Goal: Information Seeking & Learning: Learn about a topic

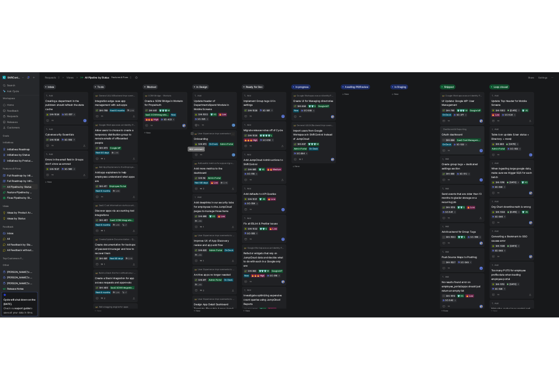
scroll to position [55, 0]
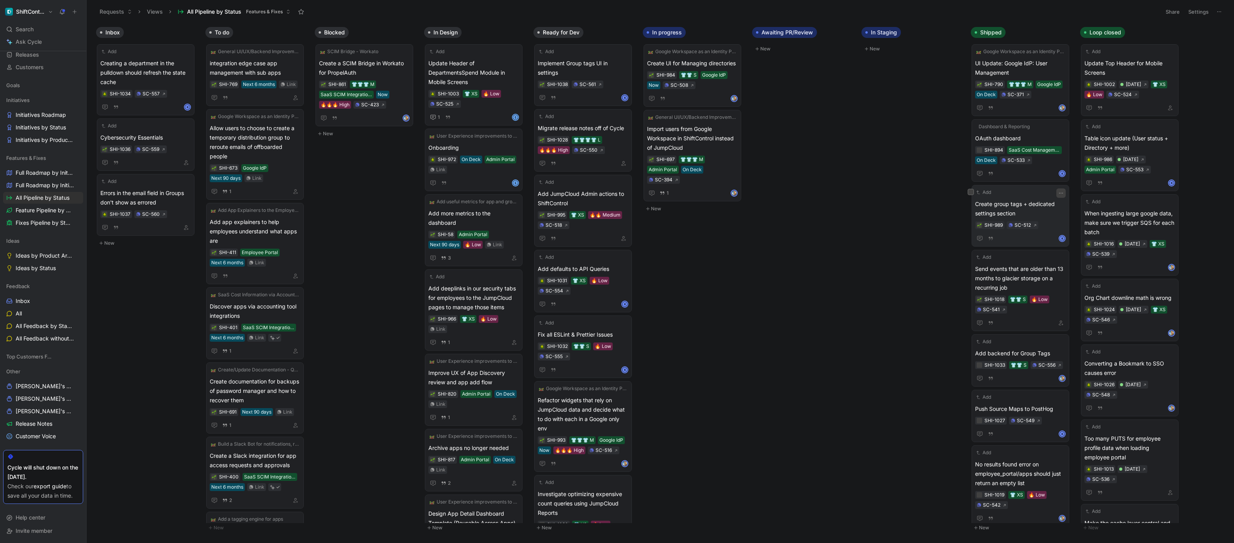
click at [1061, 192] on icon "button" at bounding box center [1061, 193] width 6 height 6
click at [1039, 197] on div "Add Create group tags + dedicated settings section SHI-989 SC-512 K" at bounding box center [1020, 215] width 91 height 55
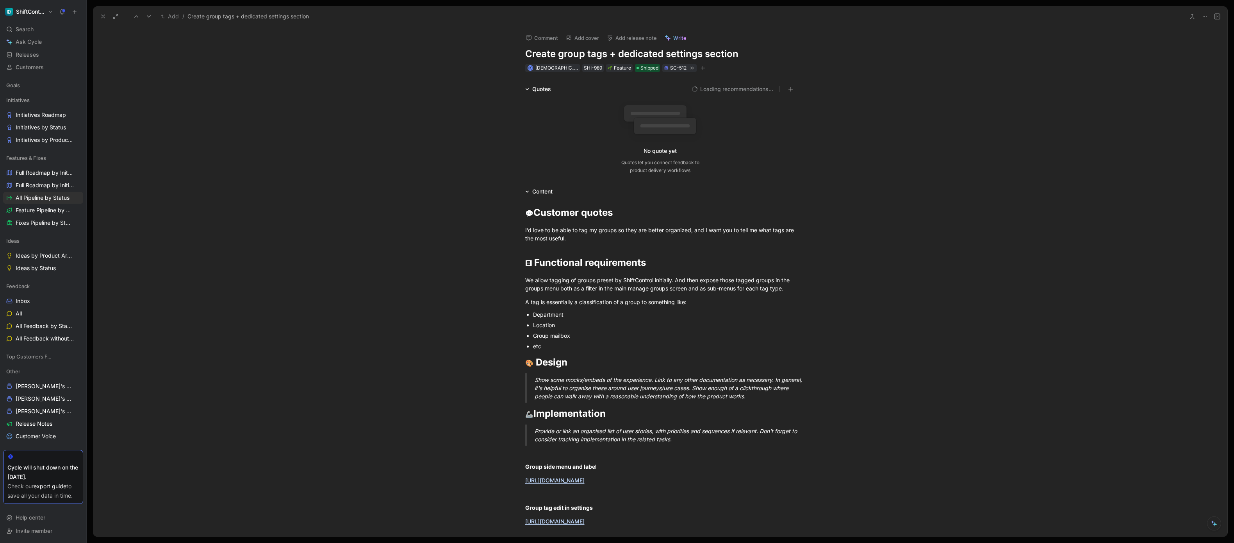
click at [644, 41] on button "Add release note" at bounding box center [631, 37] width 57 height 11
click at [638, 80] on div "New release" at bounding box center [653, 81] width 80 height 9
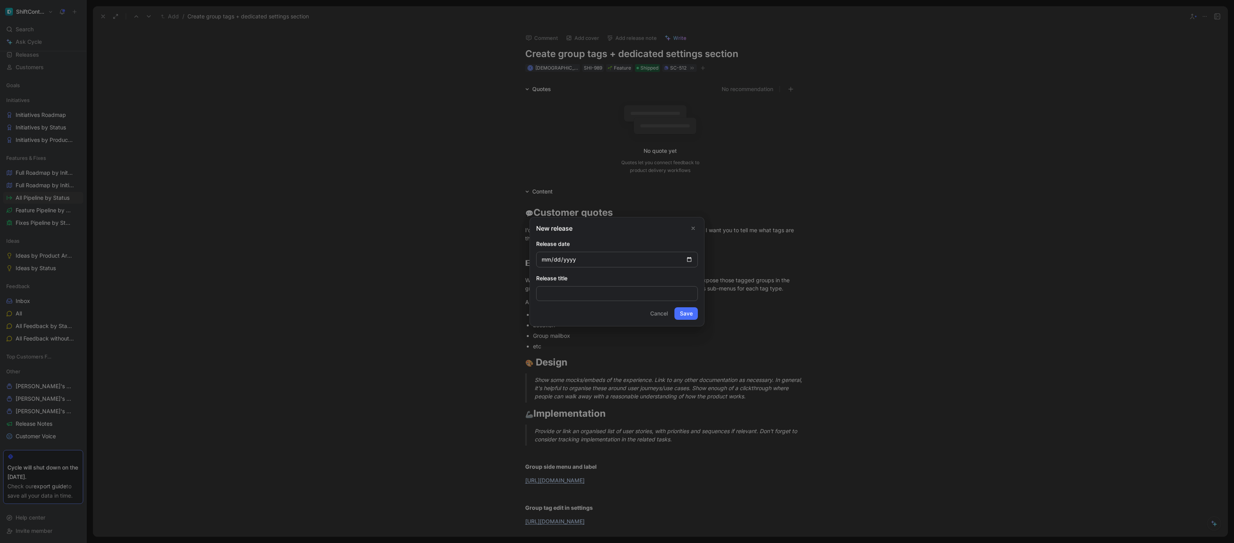
click at [691, 259] on input "date" at bounding box center [617, 260] width 162 height 16
type input "[DATE]"
click at [685, 313] on button "Save" at bounding box center [686, 313] width 23 height 12
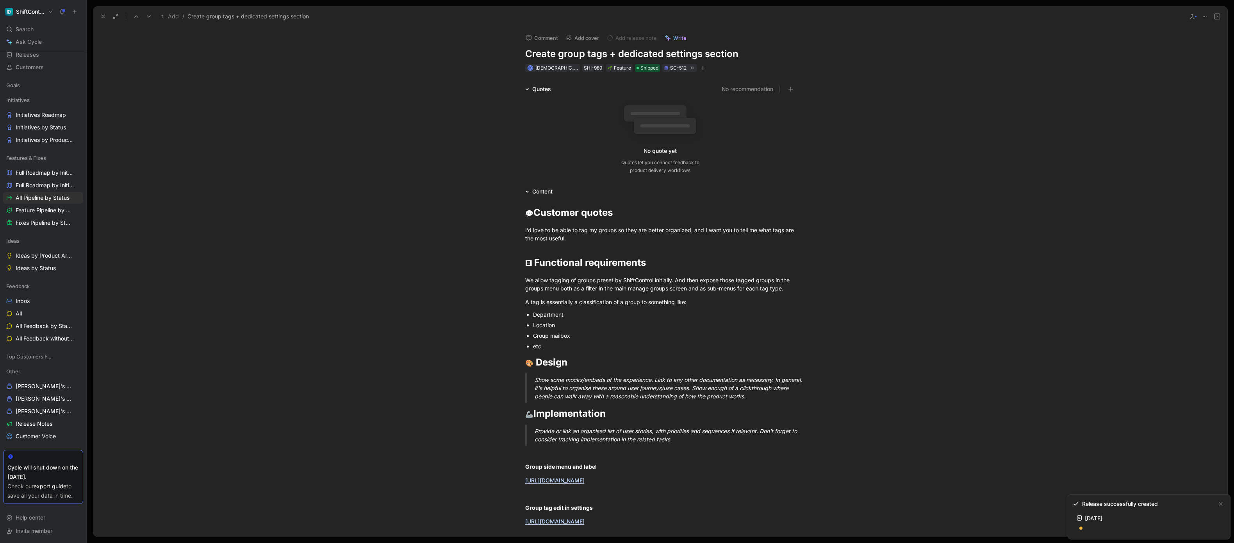
click at [106, 19] on icon at bounding box center [103, 16] width 6 height 6
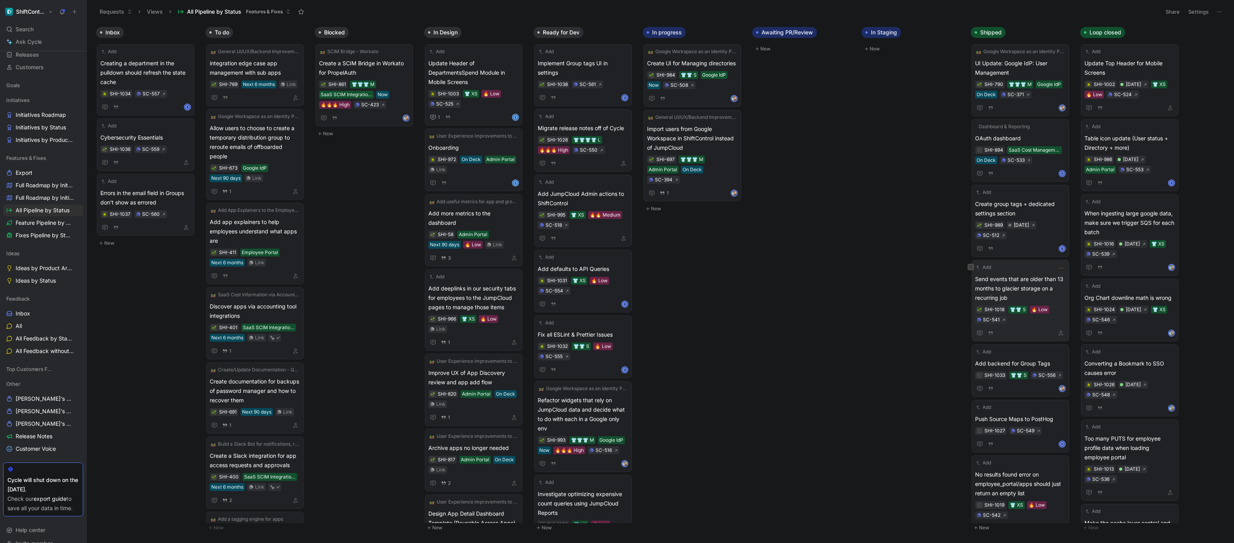
click at [1044, 278] on span "Send events that are older than 13 months to glacier storage on a recurring job" at bounding box center [1020, 288] width 91 height 28
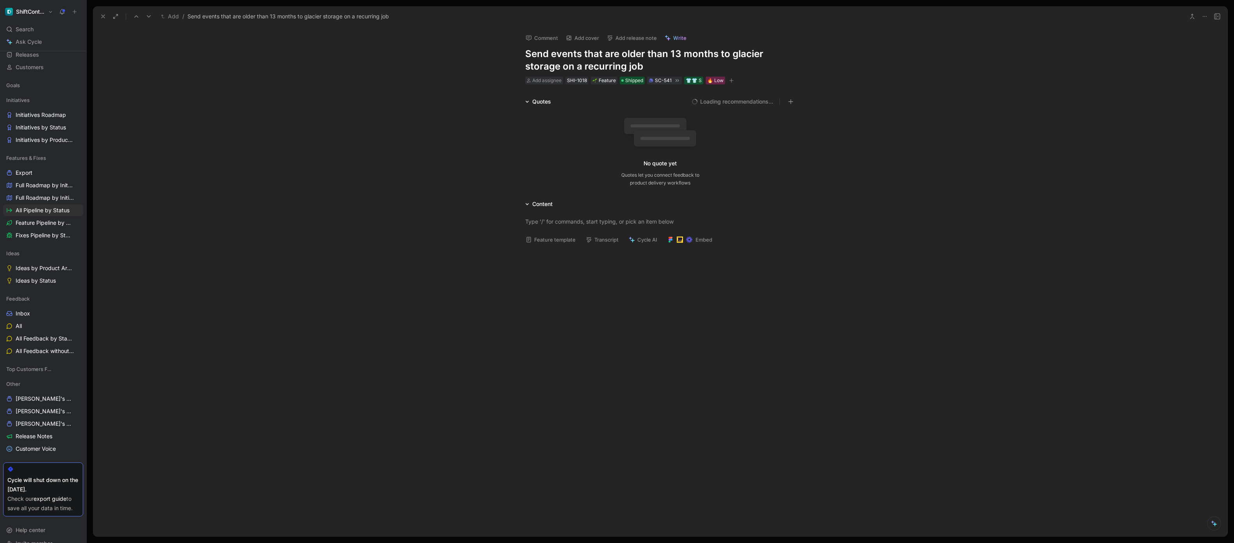
click at [651, 42] on button "Add release note" at bounding box center [631, 37] width 57 height 11
drag, startPoint x: 642, startPoint y: 93, endPoint x: 632, endPoint y: 68, distance: 26.3
click at [632, 68] on div "First pick a release No release [DATE] New release" at bounding box center [652, 73] width 98 height 57
click at [632, 68] on span "No release" at bounding box center [620, 66] width 27 height 7
click at [104, 16] on icon at bounding box center [103, 16] width 6 height 6
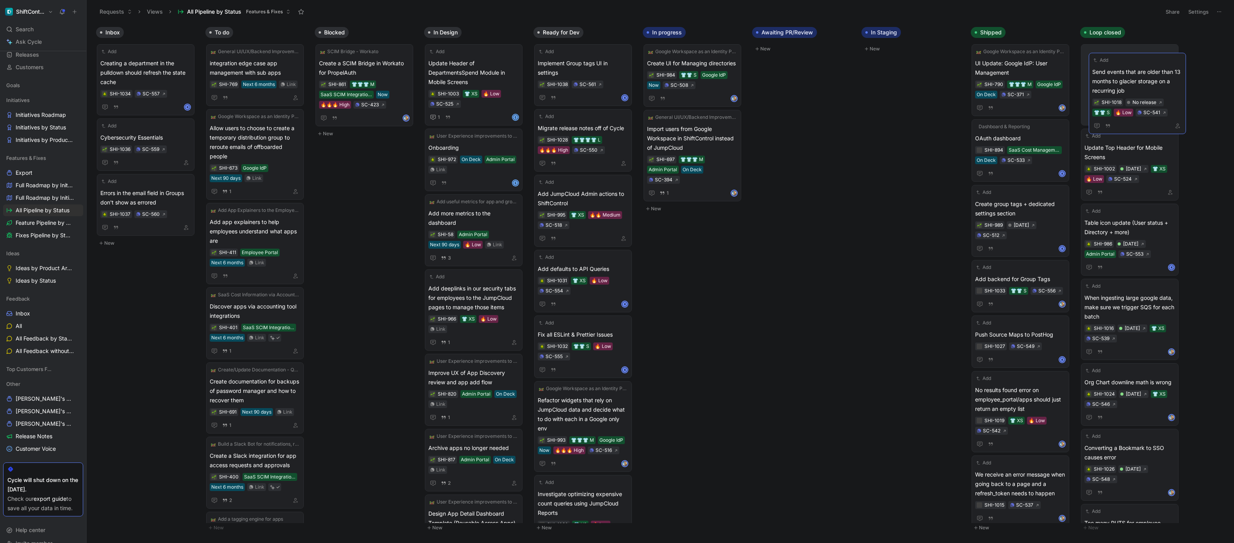
drag, startPoint x: 1126, startPoint y: 287, endPoint x: 1140, endPoint y: 84, distance: 203.6
click at [1061, 267] on icon "button" at bounding box center [1061, 268] width 6 height 6
click at [1035, 272] on div "Add Add backend for Group Tags SHI-1033 👕👕 S SC-556" at bounding box center [1020, 285] width 91 height 45
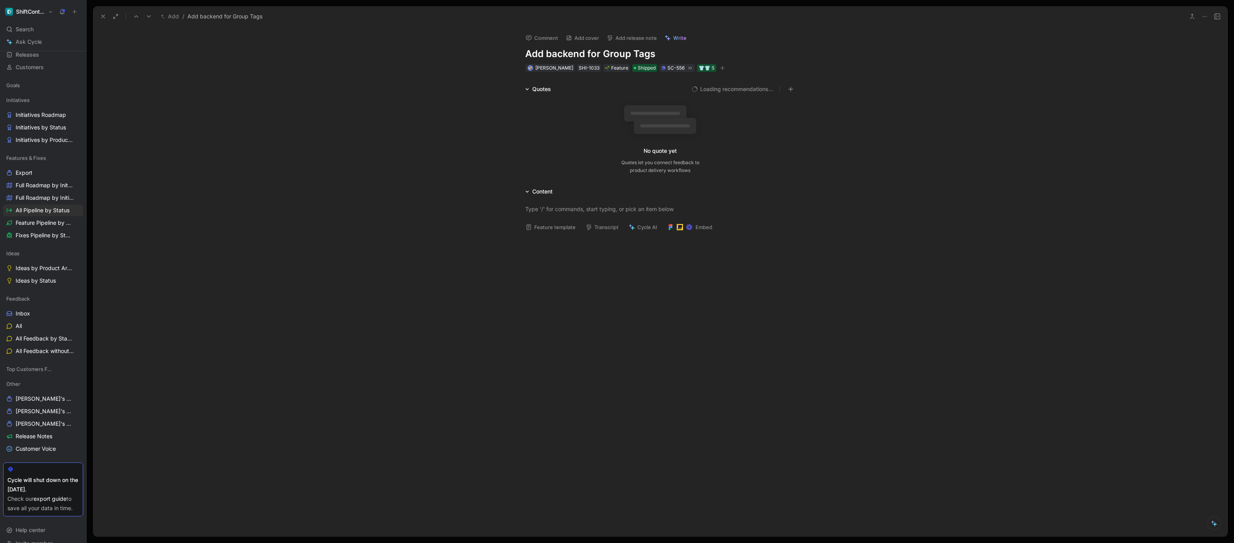
click at [638, 40] on button "Add release note" at bounding box center [631, 37] width 57 height 11
click at [636, 66] on div "No release" at bounding box center [652, 66] width 91 height 9
click at [106, 15] on icon at bounding box center [103, 16] width 6 height 6
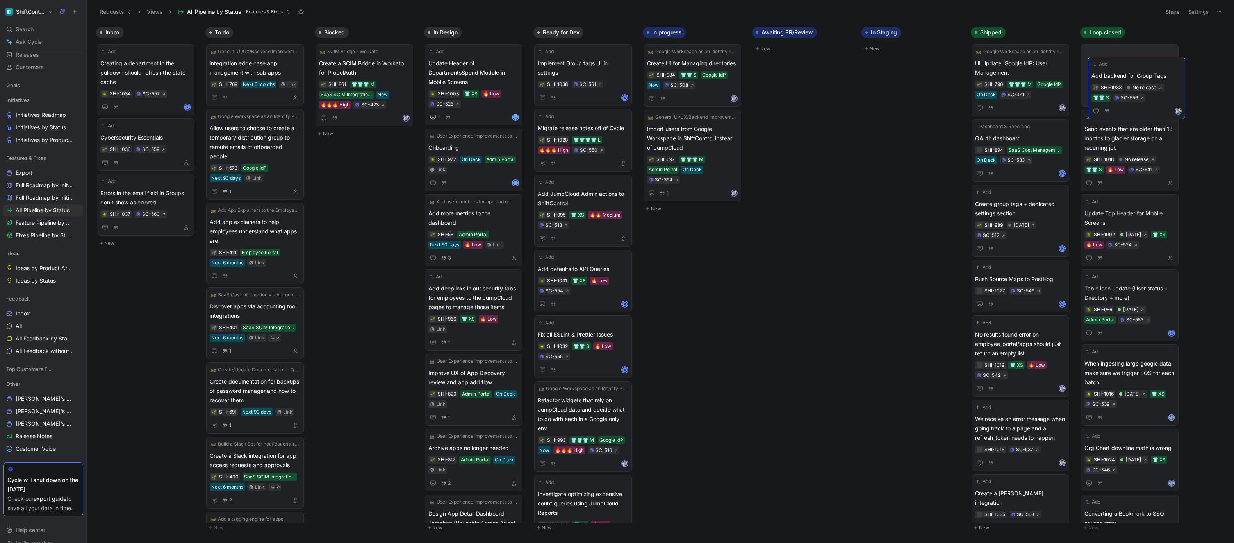
drag, startPoint x: 1033, startPoint y: 277, endPoint x: 1148, endPoint y: 73, distance: 233.8
click at [1030, 275] on span "Push Source Maps to PostHog" at bounding box center [1020, 278] width 91 height 9
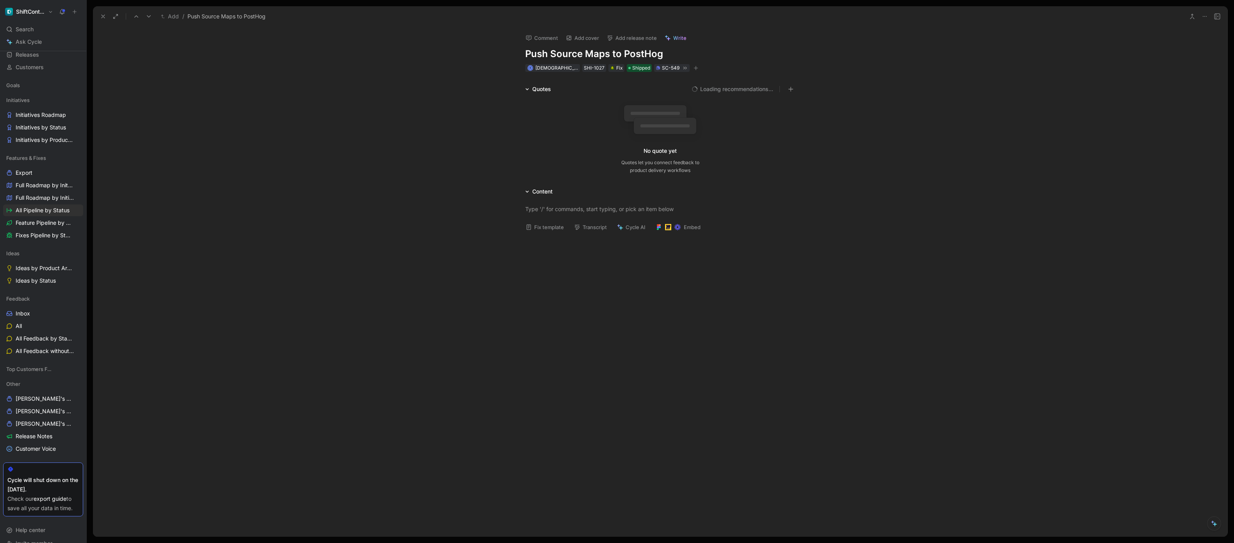
click at [631, 35] on button "Add release note" at bounding box center [631, 37] width 57 height 11
click at [634, 67] on span "No release" at bounding box center [620, 66] width 27 height 7
click at [103, 15] on icon at bounding box center [103, 16] width 6 height 6
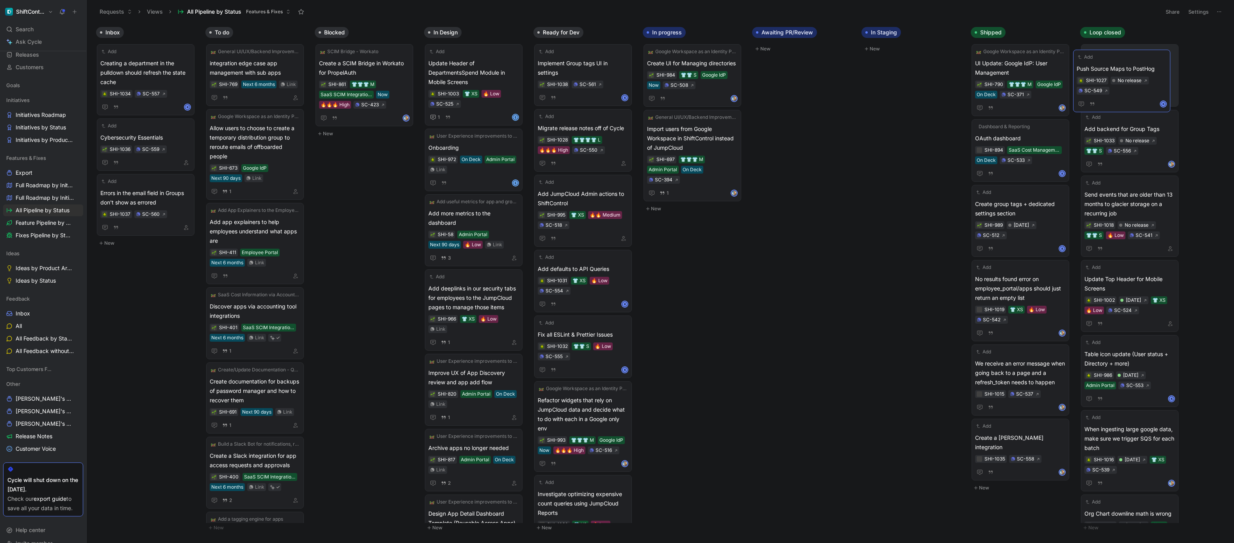
drag, startPoint x: 1030, startPoint y: 275, endPoint x: 1132, endPoint y: 66, distance: 233.4
click at [1021, 280] on span "No results found error on employee_portal/apps should just return an empty list" at bounding box center [1020, 288] width 91 height 28
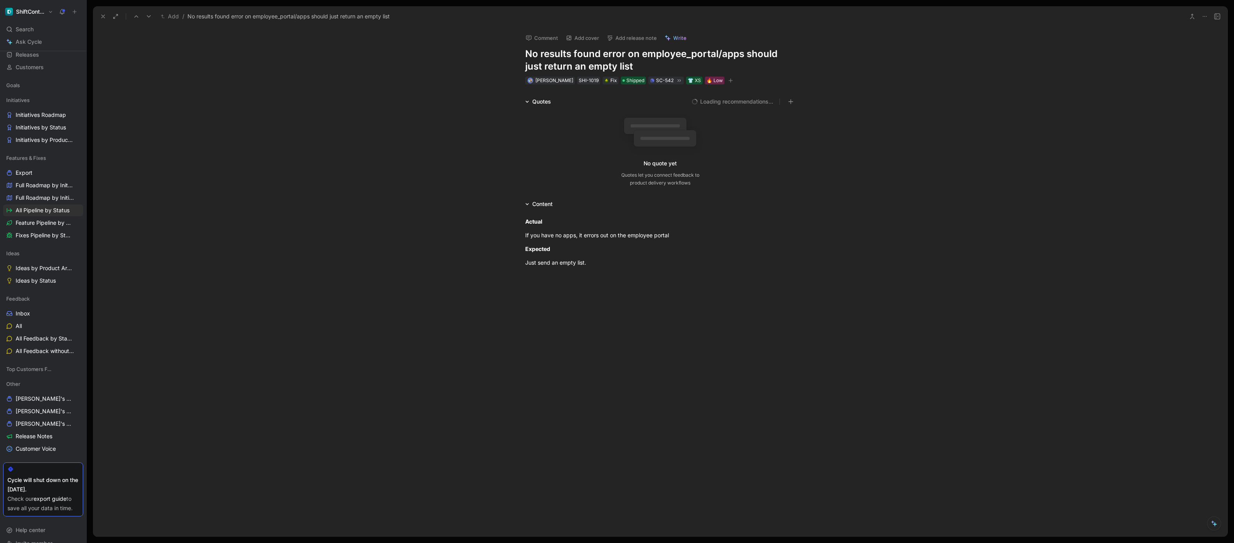
click at [627, 36] on button "Add release note" at bounding box center [631, 37] width 57 height 11
drag, startPoint x: 640, startPoint y: 66, endPoint x: 639, endPoint y: 76, distance: 9.8
click at [639, 76] on div "No release [DATE]" at bounding box center [652, 72] width 98 height 23
click at [625, 76] on span "[DATE]" at bounding box center [616, 78] width 18 height 7
click at [103, 16] on use at bounding box center [103, 16] width 3 height 3
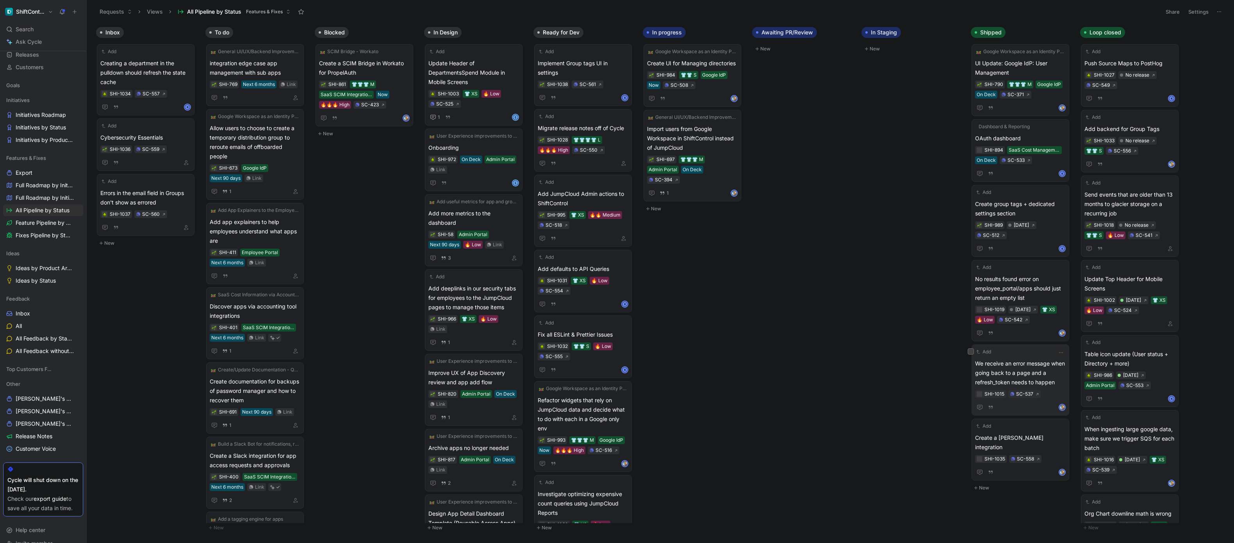
click at [1027, 373] on span "We receive an error message when going back to a page and a refresh_token needs…" at bounding box center [1020, 373] width 91 height 28
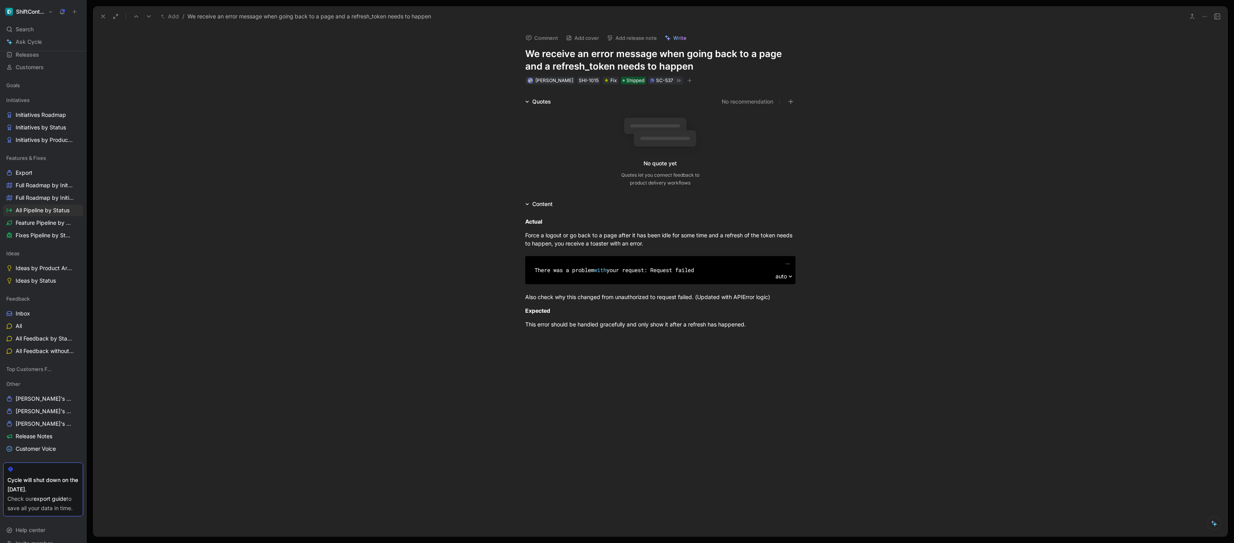
click at [618, 36] on button "Add release note" at bounding box center [631, 37] width 57 height 11
click at [623, 75] on span "[DATE]" at bounding box center [614, 78] width 18 height 7
click at [101, 14] on icon at bounding box center [103, 16] width 6 height 6
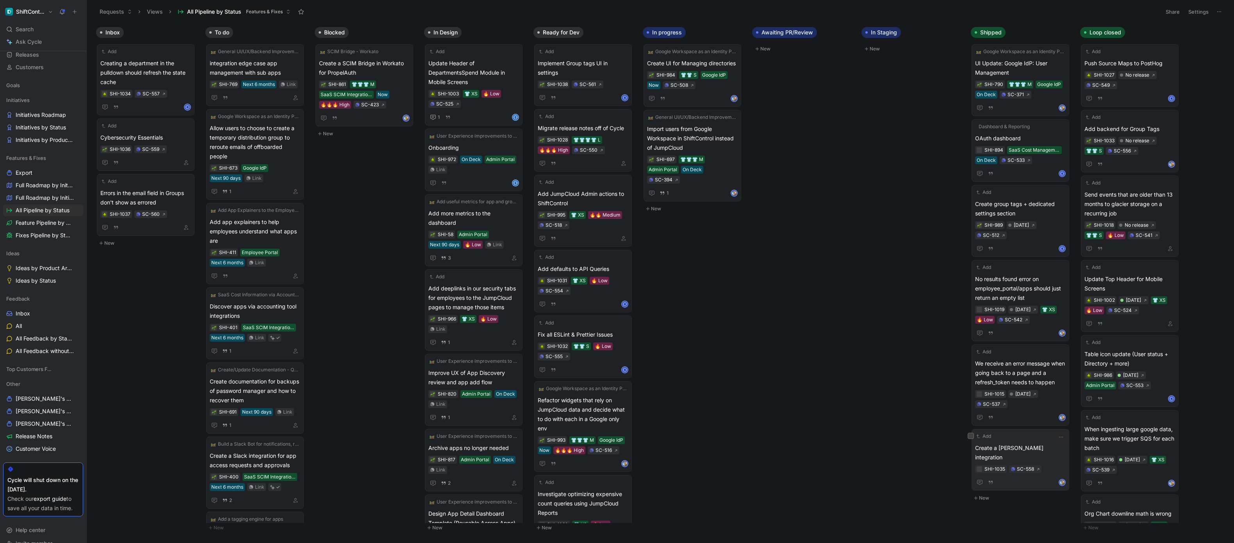
click at [1024, 449] on span "Create a [PERSON_NAME] integration" at bounding box center [1020, 452] width 91 height 19
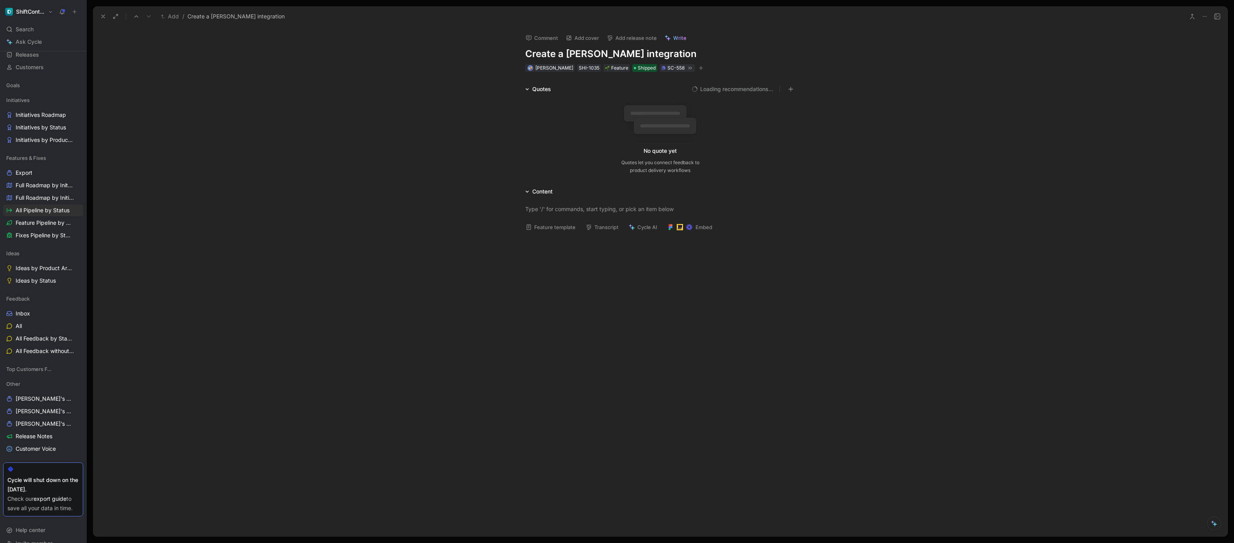
click at [626, 36] on button "Add release note" at bounding box center [631, 37] width 57 height 11
click at [625, 75] on span "[DATE]" at bounding box center [616, 78] width 18 height 7
click at [102, 16] on icon at bounding box center [103, 16] width 6 height 6
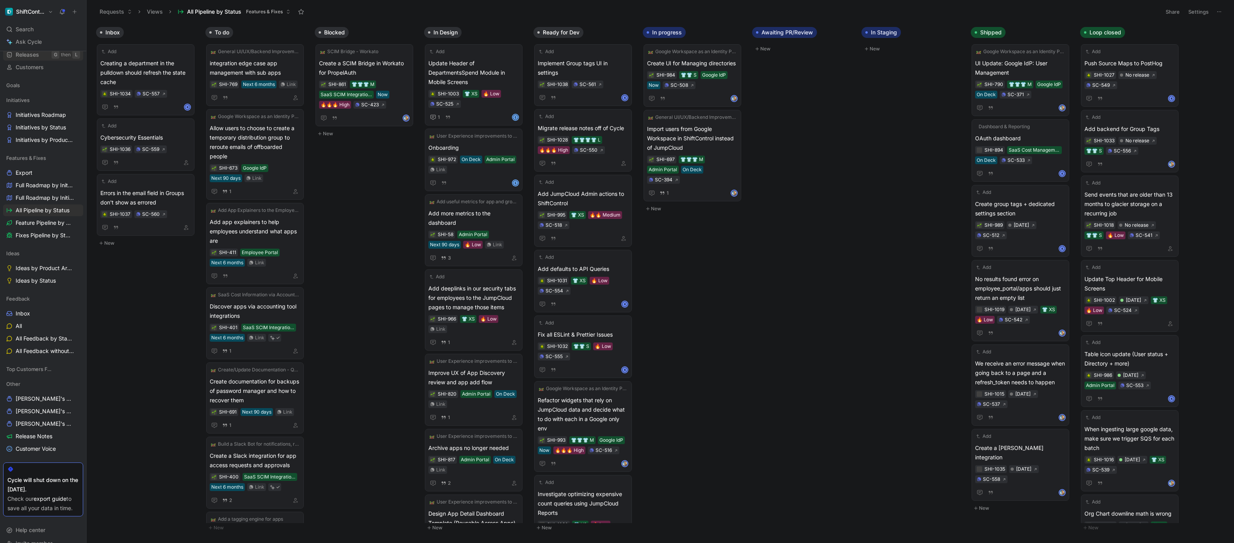
click at [22, 59] on link "Releases G then L" at bounding box center [43, 55] width 80 height 12
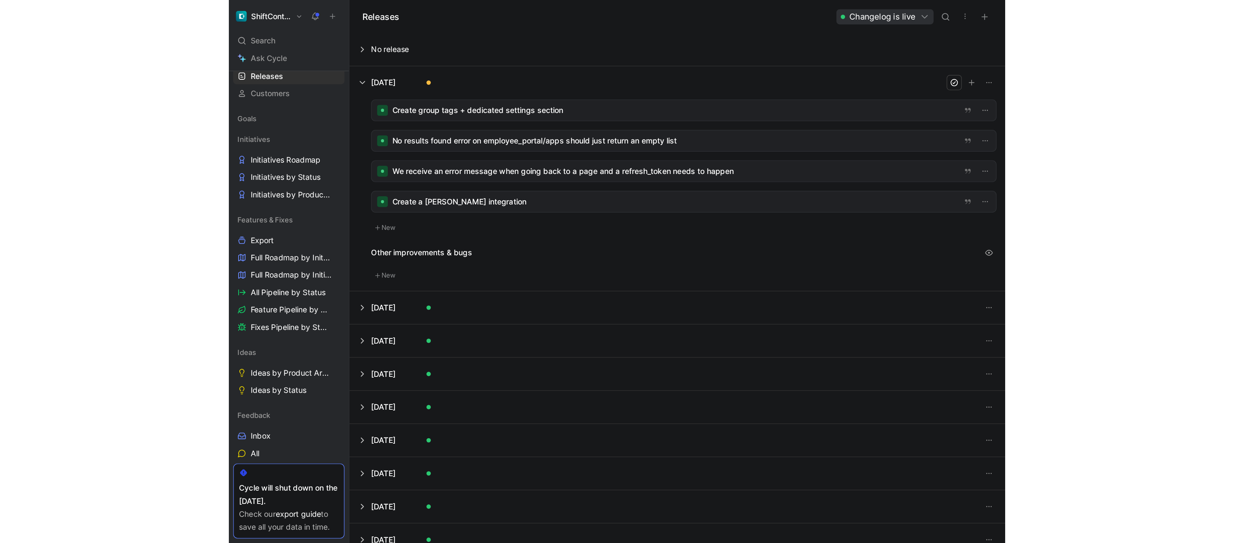
scroll to position [55, 0]
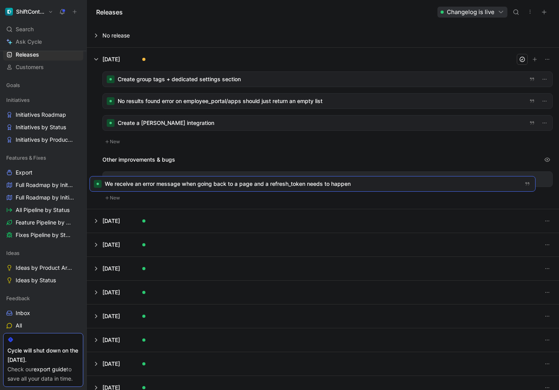
drag, startPoint x: 189, startPoint y: 123, endPoint x: 179, endPoint y: 177, distance: 54.4
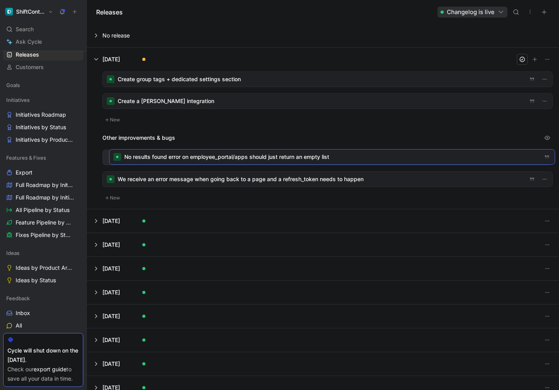
drag, startPoint x: 193, startPoint y: 102, endPoint x: 199, endPoint y: 159, distance: 56.9
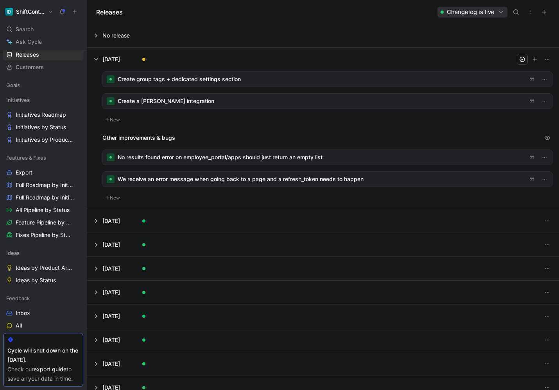
click at [380, 155] on div at bounding box center [327, 157] width 449 height 15
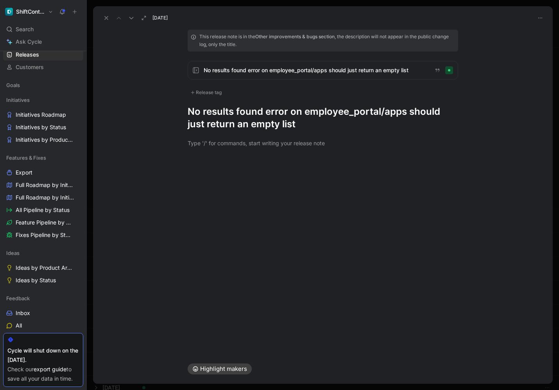
click at [276, 115] on h1 "No results found error on employee_portal/apps should just return an empty list" at bounding box center [322, 117] width 270 height 25
click at [208, 84] on div "This release note is in the Other improvements & bugs section , the description…" at bounding box center [323, 80] width 300 height 101
click at [204, 91] on div "Release tag" at bounding box center [205, 92] width 37 height 9
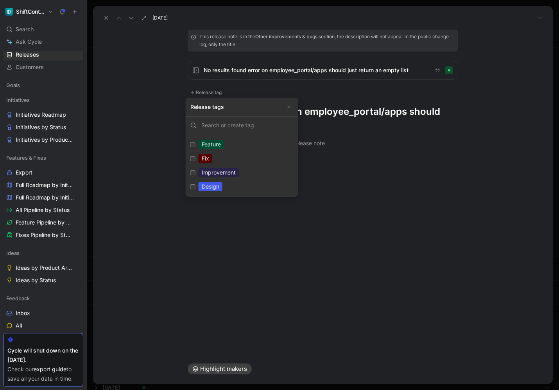
click at [202, 157] on div "Fix" at bounding box center [205, 158] width 14 height 9
click at [195, 157] on input "Fix Edit" at bounding box center [192, 158] width 5 height 5
checkbox input "true"
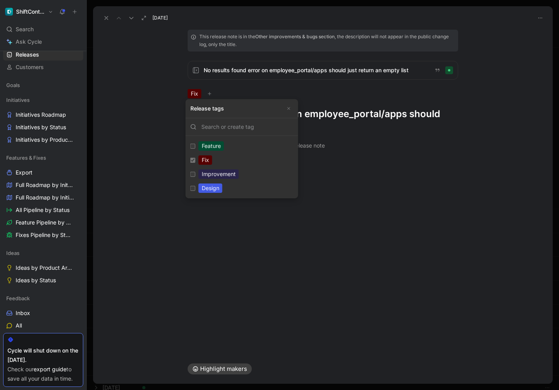
click at [326, 115] on h1 "No results found error on employee_portal/apps should just return an empty list" at bounding box center [322, 120] width 270 height 25
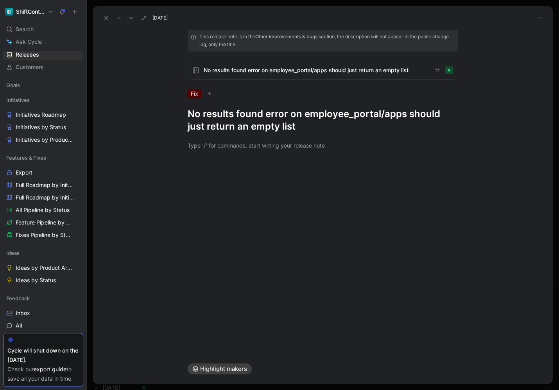
click at [326, 115] on h1 "No results found error on employee_portal/apps should just return an empty list" at bounding box center [322, 120] width 270 height 25
click at [369, 118] on h1 "If an employee has no assigned apps we show an empty list instead of an error o…" at bounding box center [322, 120] width 270 height 25
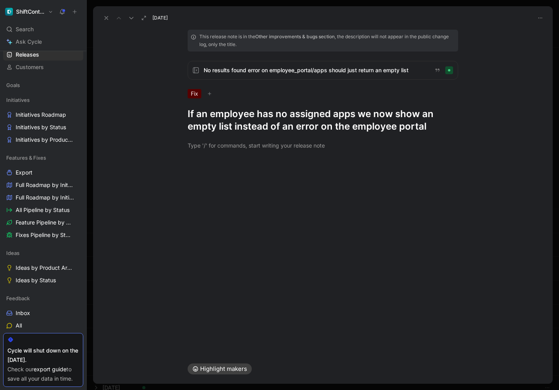
click at [350, 179] on div "This release note is in the Other improvements & bugs section , the description…" at bounding box center [322, 188] width 459 height 331
drag, startPoint x: 109, startPoint y: 17, endPoint x: 123, endPoint y: 35, distance: 23.1
click at [107, 17] on icon at bounding box center [106, 18] width 6 height 6
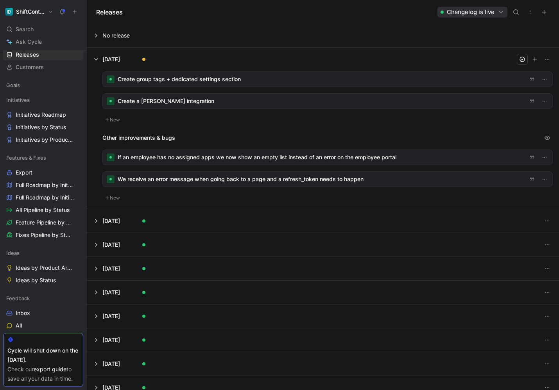
click at [356, 152] on div at bounding box center [327, 157] width 449 height 15
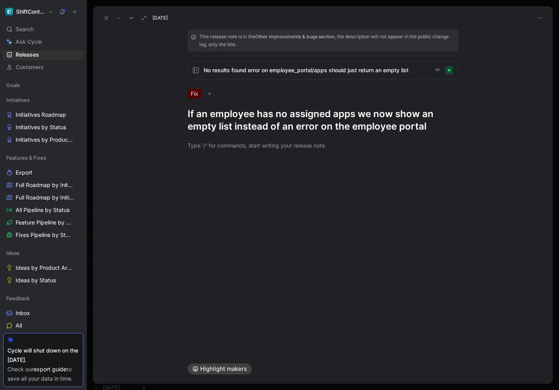
click at [105, 19] on use at bounding box center [106, 17] width 3 height 3
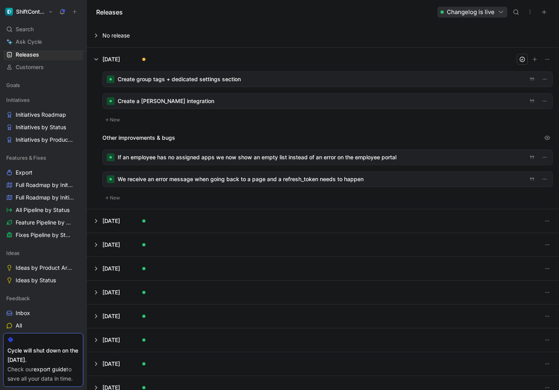
click at [328, 178] on div at bounding box center [327, 179] width 449 height 15
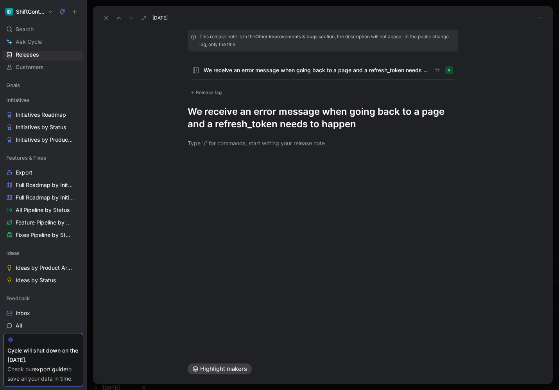
click at [217, 94] on div "Release tag" at bounding box center [205, 92] width 37 height 9
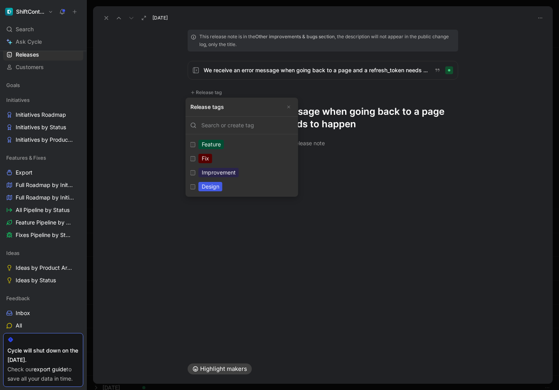
click at [202, 172] on div "Improvement" at bounding box center [218, 172] width 40 height 9
click at [195, 172] on input "Improvement Edit" at bounding box center [192, 172] width 5 height 5
checkbox input "true"
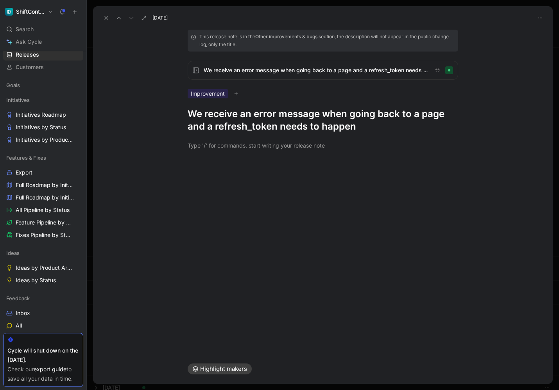
click at [323, 98] on div "This release note is in the Other improvements & bugs section , the description…" at bounding box center [323, 81] width 300 height 103
click at [317, 121] on h1 "We receive an error message when going back to a page and a refresh_token needs…" at bounding box center [322, 120] width 270 height 25
click at [317, 120] on h1 "We receive an error message when going back to a page and a refresh_token needs…" at bounding box center [322, 120] width 270 height 25
click at [277, 127] on h1 "You'll no longer see a brief error when you browse away and return to Shiftcont…" at bounding box center [322, 120] width 270 height 25
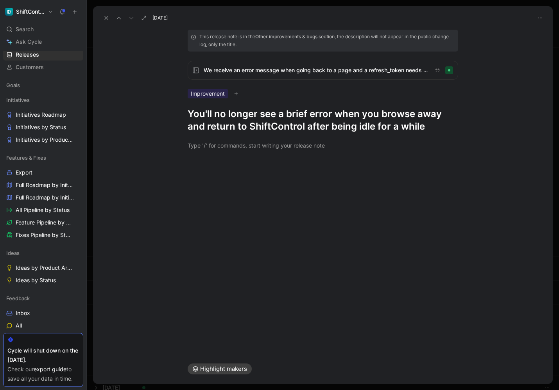
click at [105, 15] on icon at bounding box center [106, 18] width 6 height 6
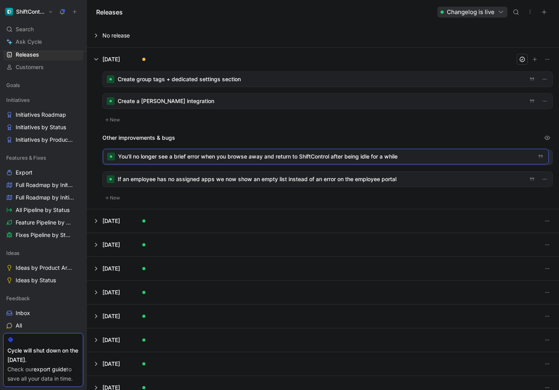
drag, startPoint x: 191, startPoint y: 175, endPoint x: 191, endPoint y: 153, distance: 22.7
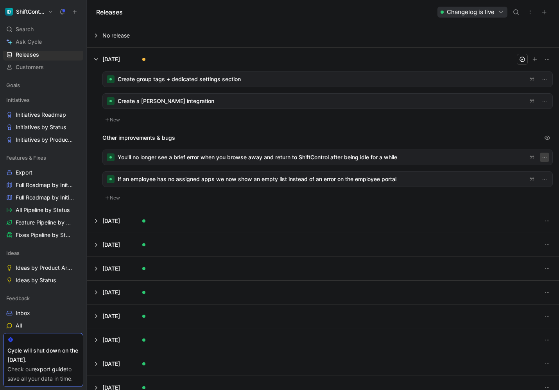
click at [541, 156] on icon "button" at bounding box center [544, 157] width 6 height 6
click at [461, 123] on div "Create group tags + dedicated settings section Create a [PERSON_NAME] integrati…" at bounding box center [327, 97] width 450 height 53
click at [480, 73] on div at bounding box center [327, 79] width 449 height 15
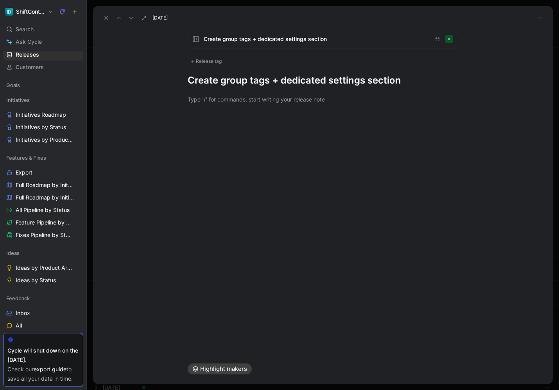
click at [276, 66] on div "Create group tags + dedicated settings section Release tag Create group tags + …" at bounding box center [323, 58] width 300 height 57
click at [273, 79] on h1 "Create group tags + dedicated settings section" at bounding box center [322, 80] width 270 height 12
click at [213, 61] on div "Release tag" at bounding box center [205, 61] width 37 height 9
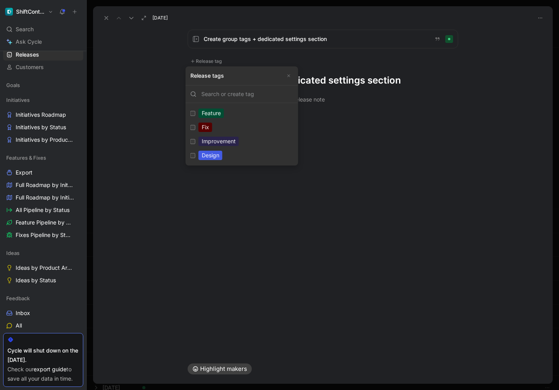
click at [210, 159] on div "Design" at bounding box center [210, 155] width 24 height 9
click at [195, 158] on input "Design Edit" at bounding box center [192, 155] width 5 height 5
checkbox input "true"
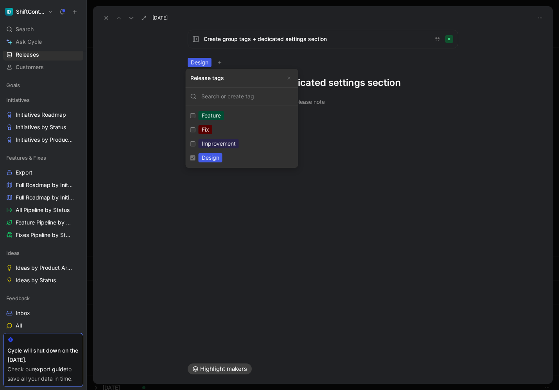
click at [210, 141] on div "Improvement" at bounding box center [218, 143] width 40 height 9
click at [195, 141] on input "Improvement Edit" at bounding box center [192, 143] width 5 height 5
checkbox input "true"
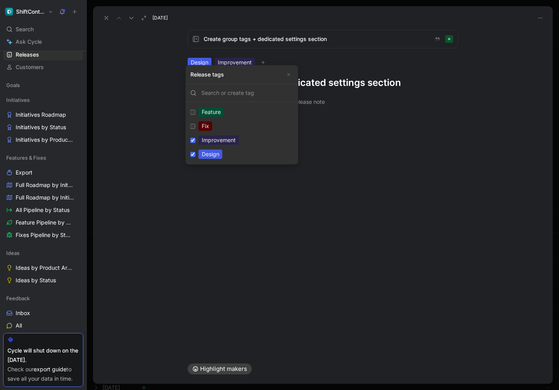
click at [344, 78] on h1 "Create group tags + dedicated settings section" at bounding box center [322, 83] width 270 height 12
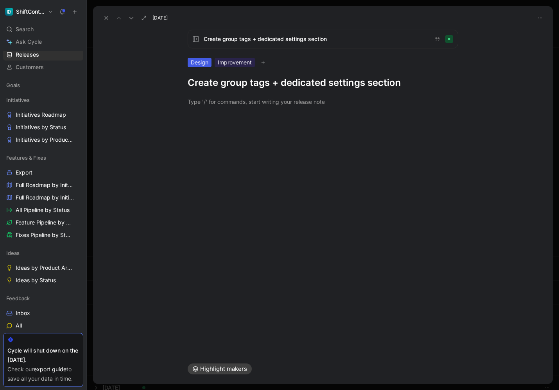
click at [344, 78] on h1 "Create group tags + dedicated settings section" at bounding box center [322, 83] width 270 height 12
click at [327, 234] on div "Create group tags + dedicated settings section Design Improvement Improved sett…" at bounding box center [322, 188] width 459 height 331
click at [252, 348] on div "Create group tags + dedicated settings section Design Improvement Improved sett…" at bounding box center [322, 188] width 459 height 331
drag, startPoint x: 105, startPoint y: 18, endPoint x: 244, endPoint y: 157, distance: 196.4
click at [105, 18] on use at bounding box center [106, 17] width 3 height 3
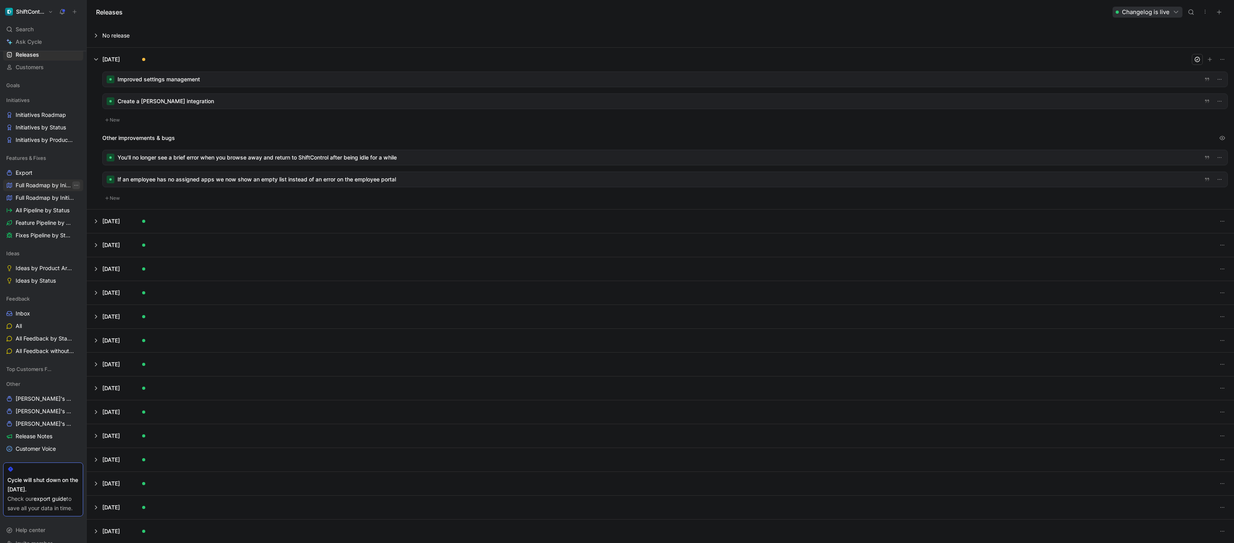
scroll to position [55, 0]
click at [224, 80] on div at bounding box center [665, 79] width 1125 height 15
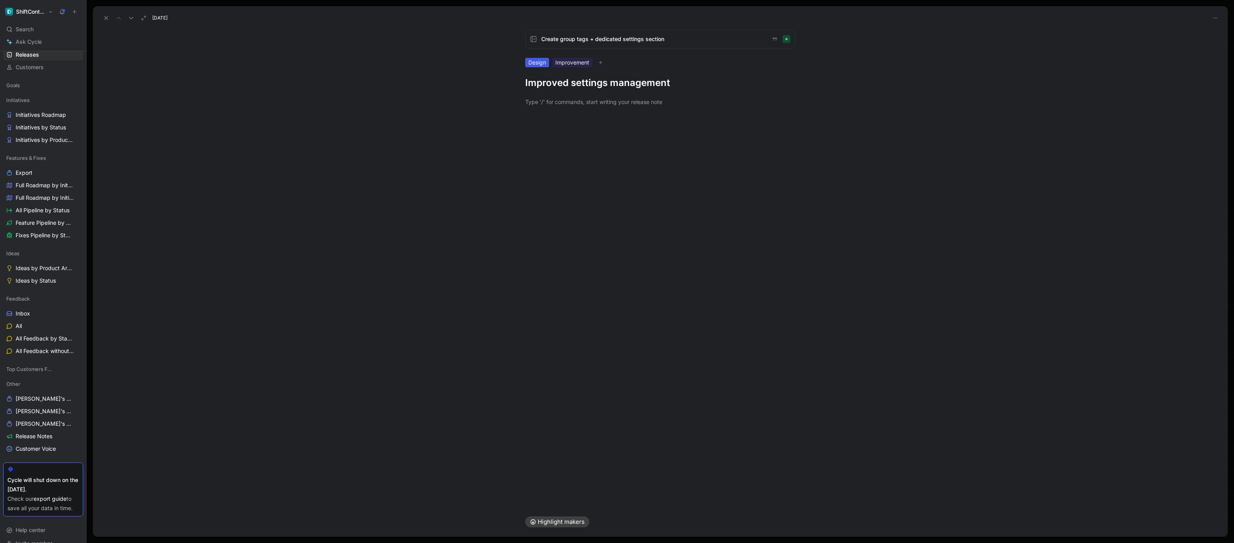
click at [567, 77] on h1 "Improved settings management" at bounding box center [660, 83] width 270 height 12
click at [568, 82] on h1 "Improved settings management" at bounding box center [660, 83] width 270 height 12
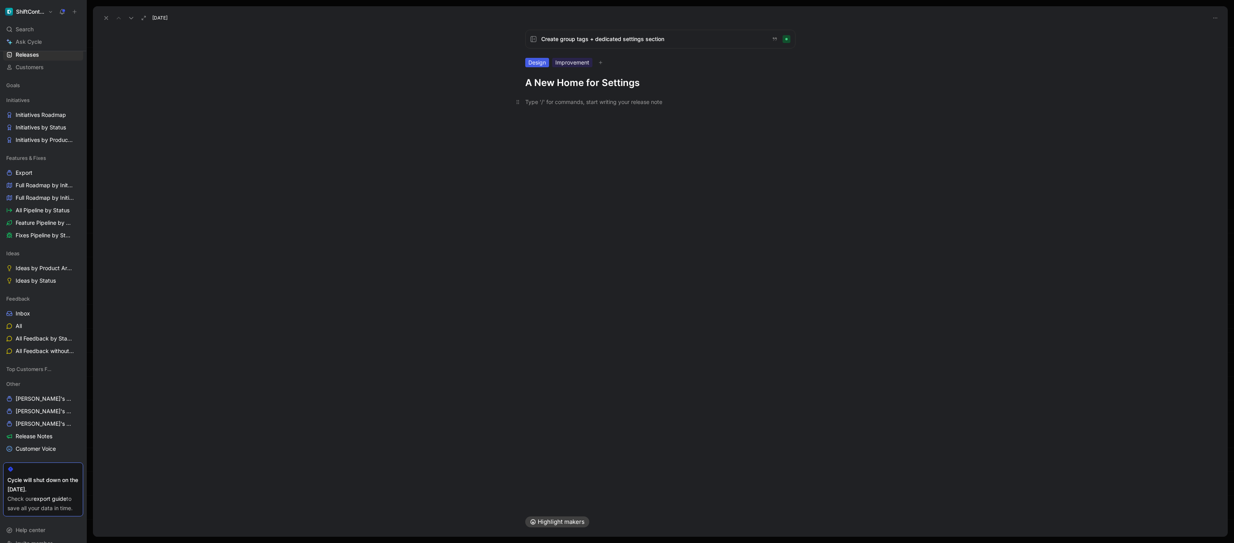
click at [567, 103] on div at bounding box center [660, 102] width 270 height 8
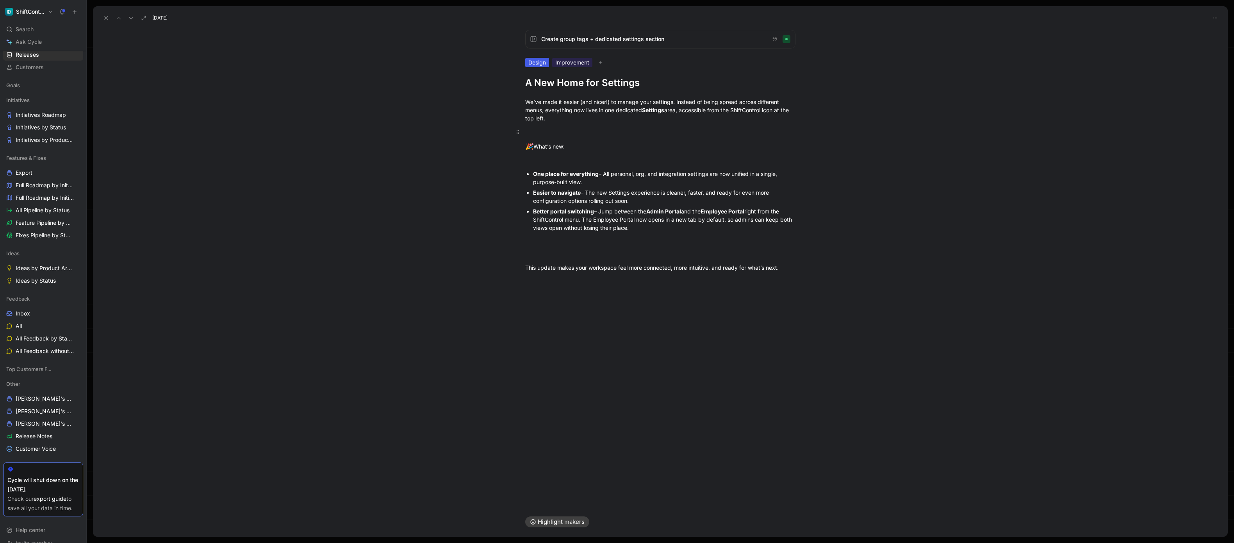
click at [568, 135] on div at bounding box center [660, 132] width 270 height 8
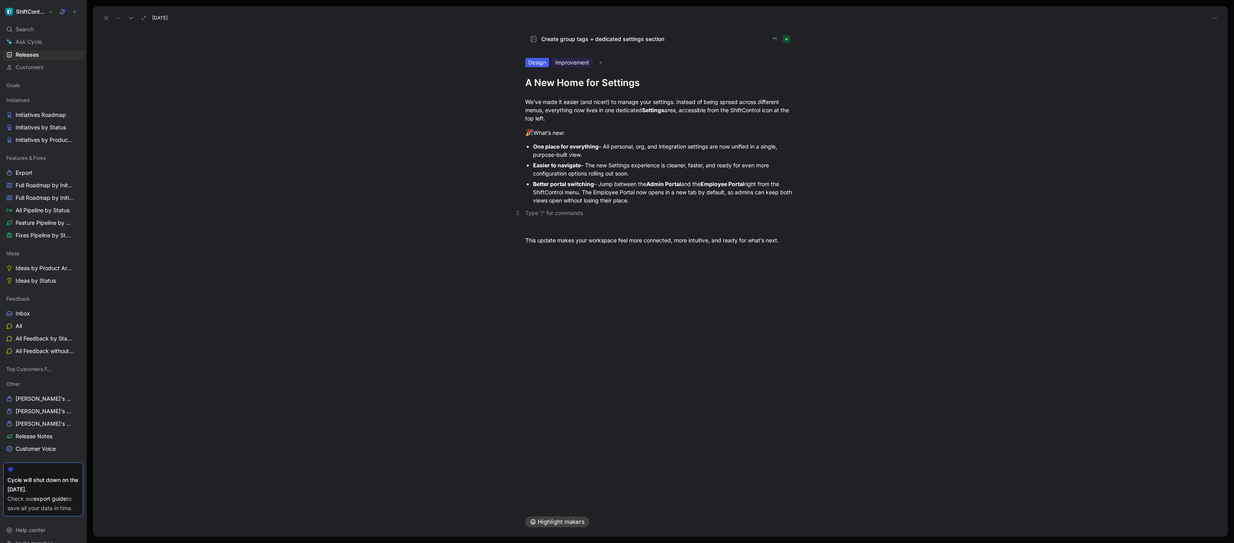
click at [586, 218] on p at bounding box center [660, 212] width 300 height 13
click at [791, 213] on div "This update makes your workspace feel more connected, more intuitive, and ready…" at bounding box center [660, 213] width 270 height 8
click at [764, 212] on div "This update makes your workspace feel more connected, more intuitive, and ready…" at bounding box center [660, 213] width 270 height 8
click at [628, 209] on div "This update makes your workspace feel more connected, more intuitive, and ready…" at bounding box center [660, 213] width 270 height 8
click at [635, 203] on div "Better portal switching – Jump between the Admin Portal and the Employee Portal…" at bounding box center [664, 192] width 262 height 25
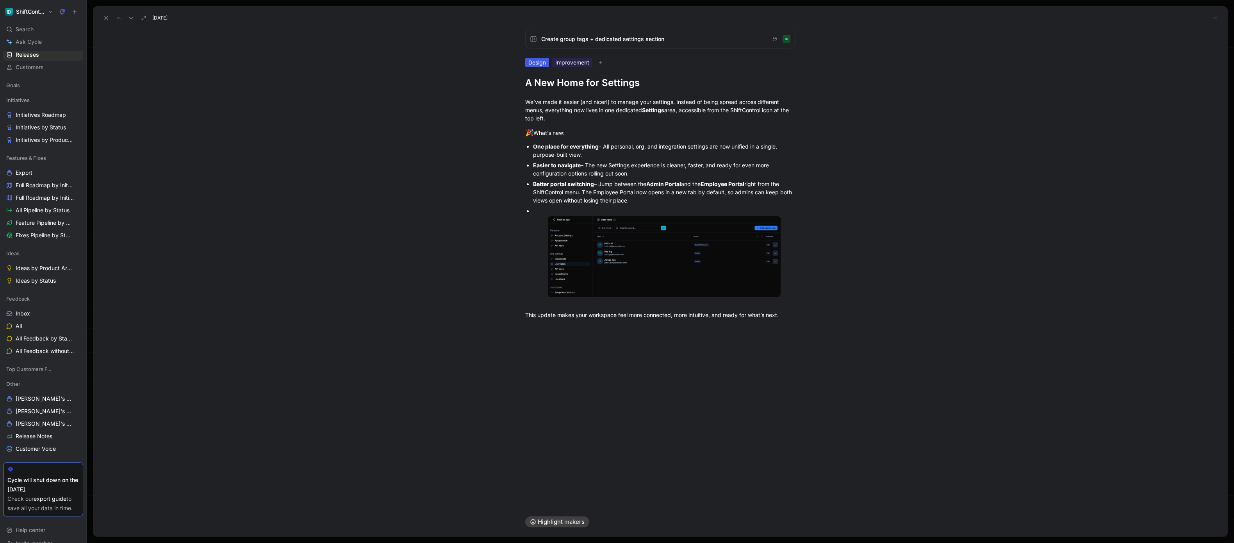
click at [577, 208] on div at bounding box center [664, 211] width 262 height 8
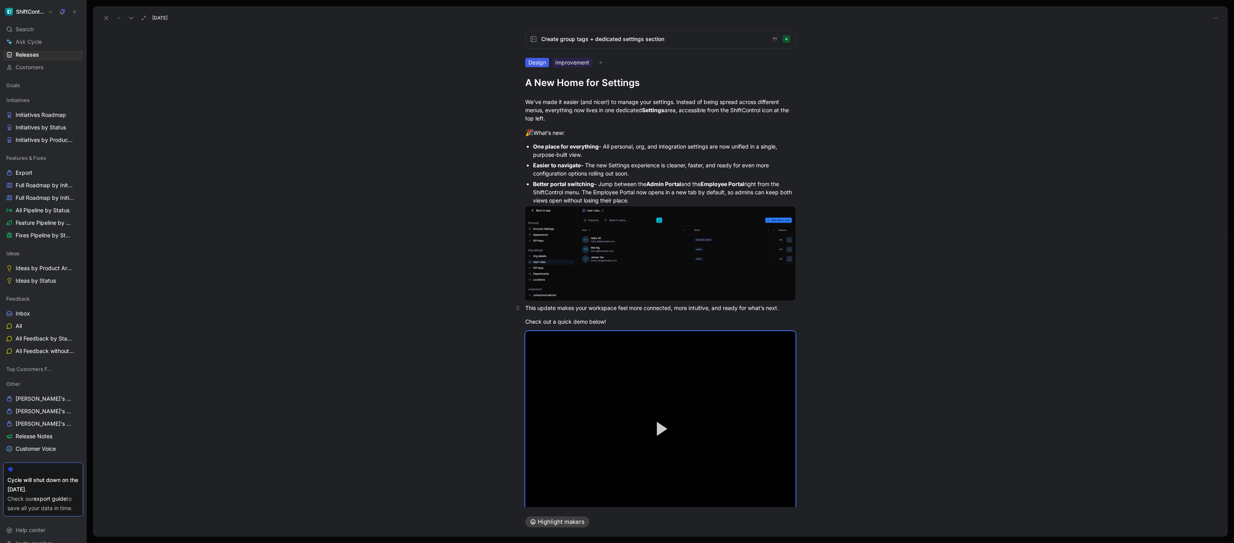
click at [768, 309] on div "This update makes your workspace feel more connected, more intuitive, and ready…" at bounding box center [660, 307] width 270 height 8
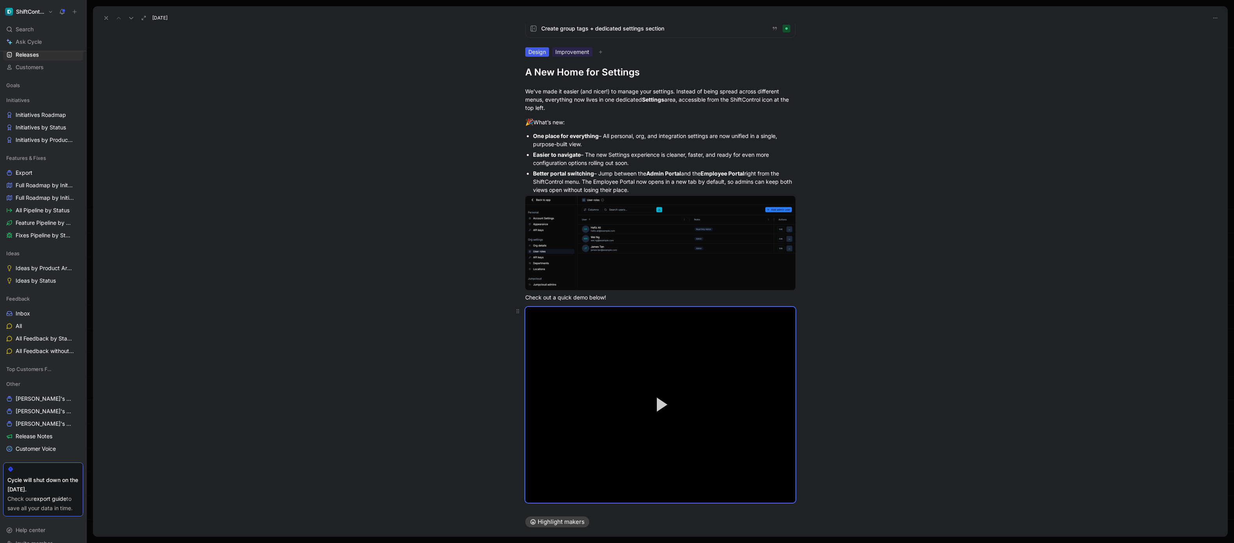
scroll to position [24, 0]
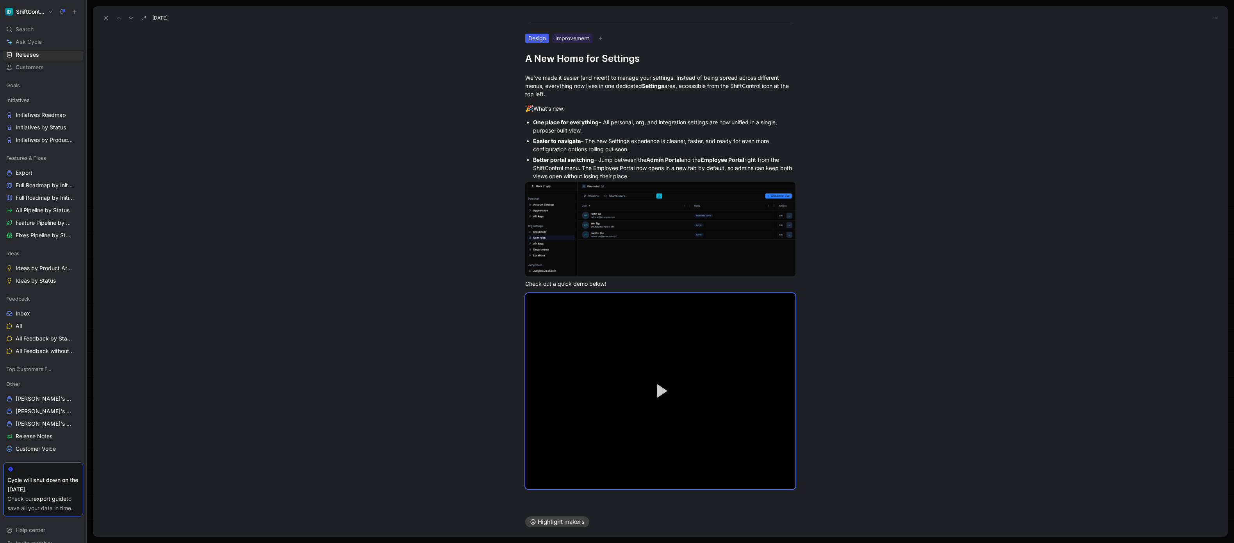
click at [754, 496] on div "We’ve made it easier (and nicer!) to manage your settings. Instead of being spr…" at bounding box center [660, 281] width 1135 height 432
click at [758, 500] on div "We’ve made it easier (and nicer!) to manage your settings. Instead of being spr…" at bounding box center [660, 286] width 1135 height 443
click at [810, 482] on div "We’ve made it easier (and nicer!) to manage your settings. Instead of being spr…" at bounding box center [660, 286] width 1135 height 443
click at [105, 21] on button at bounding box center [106, 17] width 11 height 11
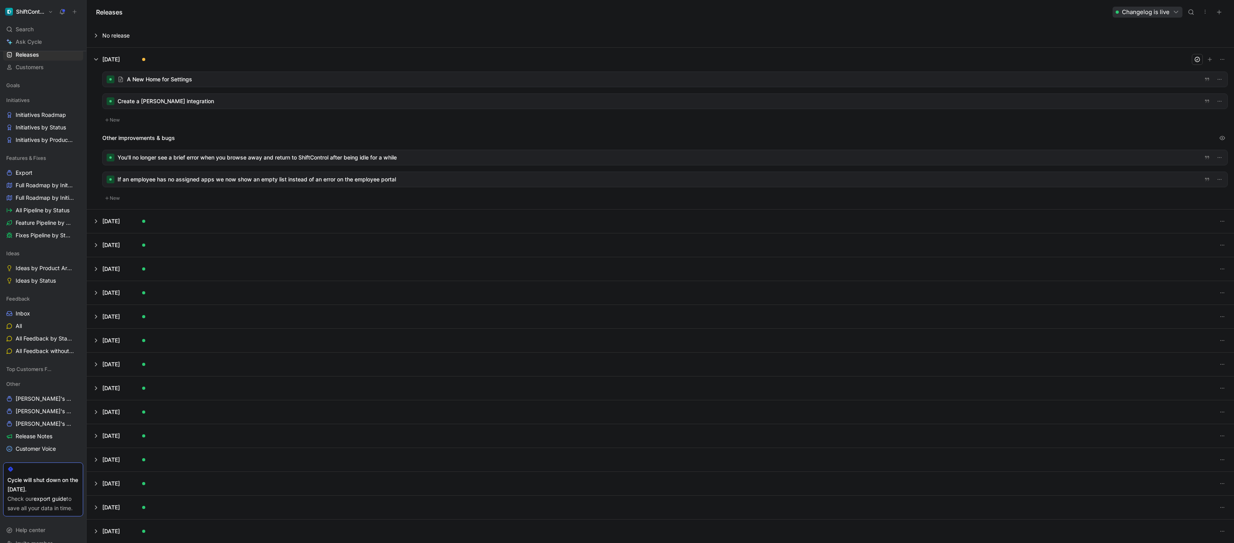
click at [298, 103] on div at bounding box center [665, 101] width 1125 height 15
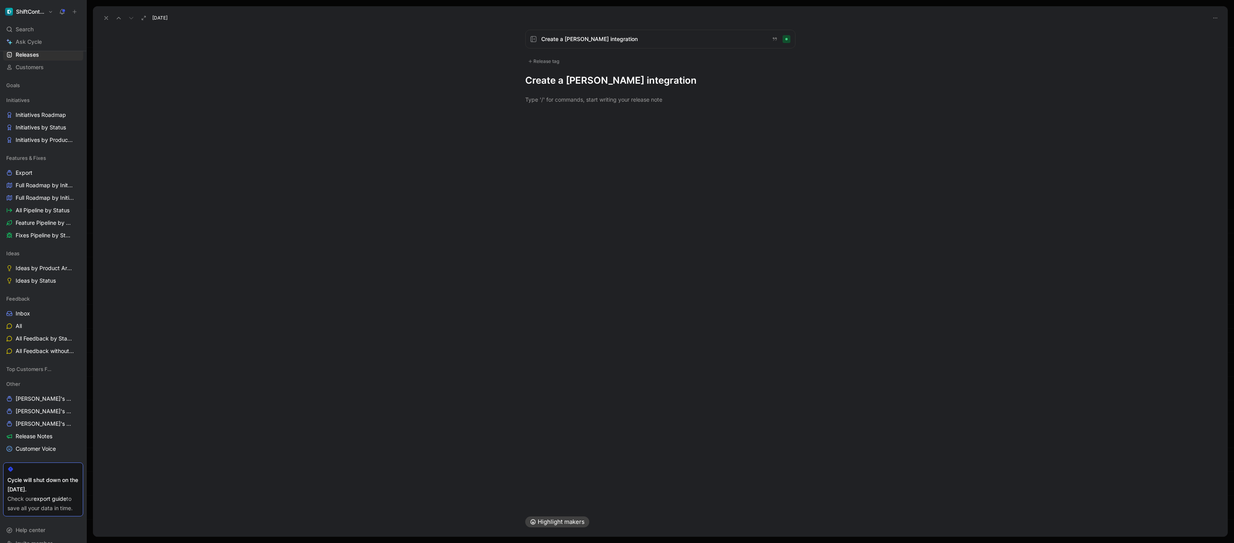
click at [541, 75] on h1 "Create a [PERSON_NAME] integration" at bounding box center [660, 80] width 270 height 12
click at [543, 67] on div "Create a [PERSON_NAME] integration Release tag Create a [PERSON_NAME] integrati…" at bounding box center [660, 58] width 300 height 57
click at [544, 62] on div "Release tag" at bounding box center [543, 61] width 37 height 9
drag, startPoint x: 540, startPoint y: 110, endPoint x: 540, endPoint y: 114, distance: 3.9
click at [540, 110] on div "Feature" at bounding box center [548, 113] width 25 height 9
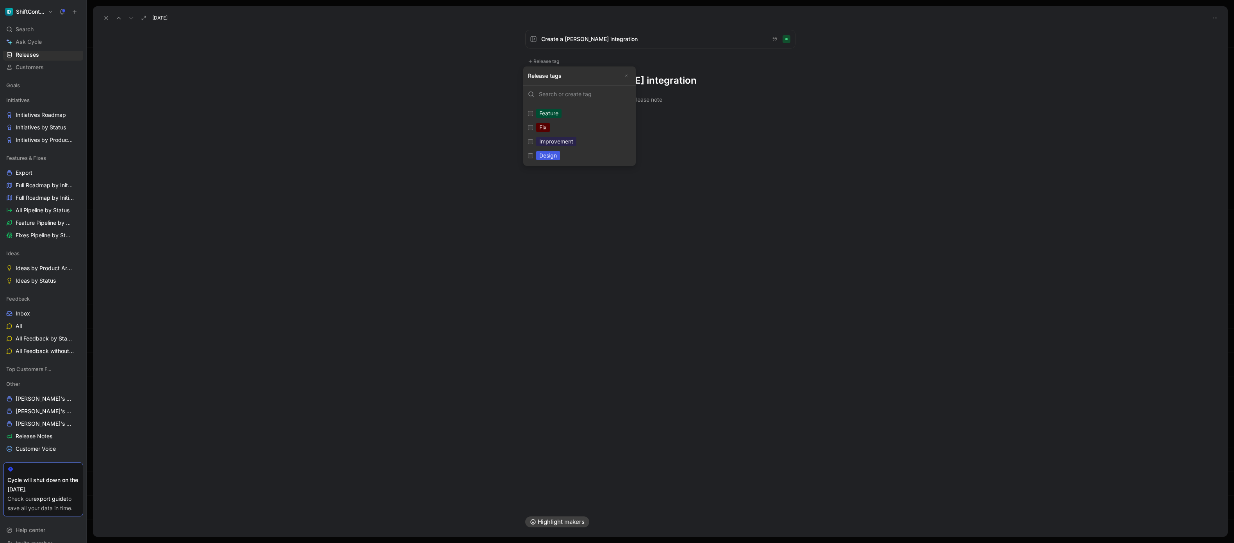
click at [533, 111] on input "Feature Edit" at bounding box center [530, 113] width 5 height 5
checkbox input "true"
click at [549, 156] on div "Design" at bounding box center [548, 157] width 24 height 9
click at [533, 156] on input "Design Edit" at bounding box center [530, 157] width 5 height 5
drag, startPoint x: 553, startPoint y: 159, endPoint x: 567, endPoint y: 176, distance: 22.3
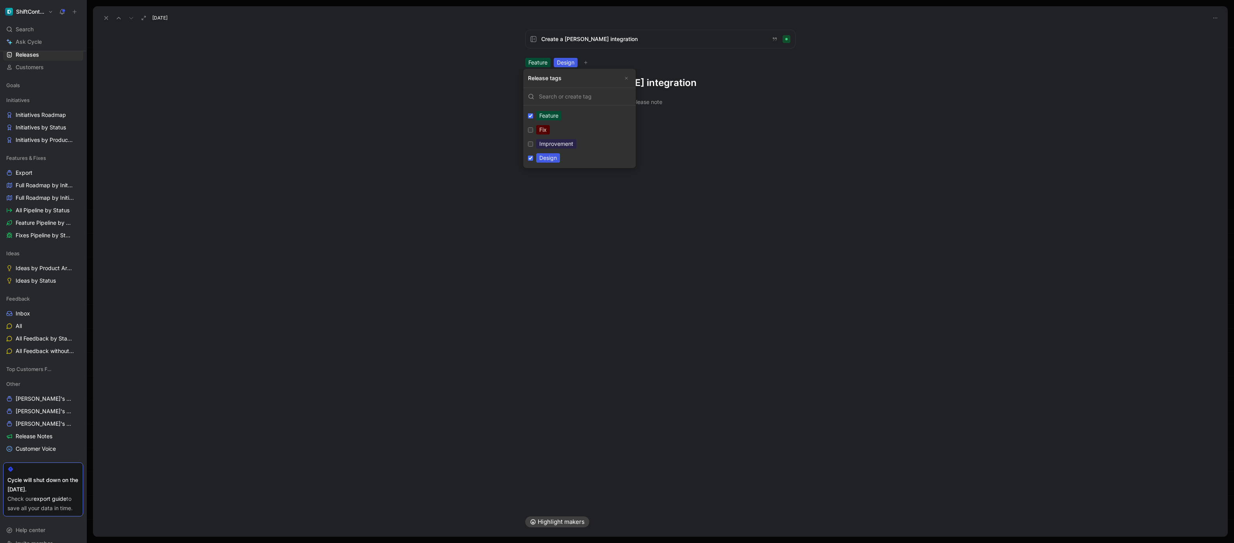
click at [553, 158] on div "Design" at bounding box center [548, 157] width 24 height 9
click at [533, 158] on input "Design Edit" at bounding box center [530, 157] width 5 height 5
checkbox input "false"
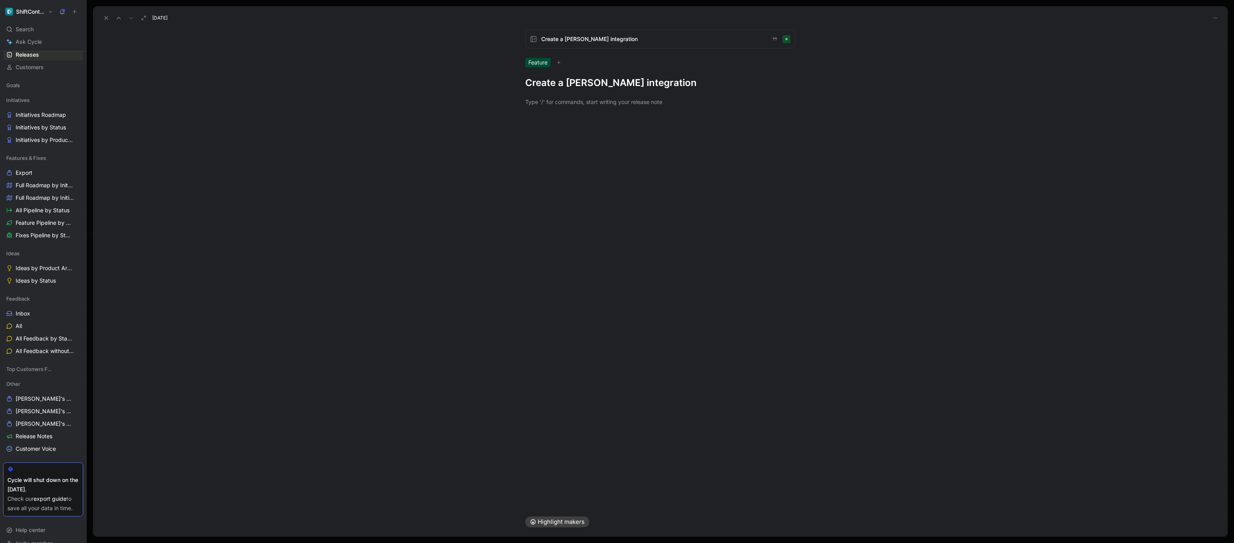
click at [517, 522] on div "Highlight makers" at bounding box center [660, 522] width 300 height 30
click at [532, 523] on icon at bounding box center [533, 521] width 6 height 6
click at [568, 80] on h1 "Create a [PERSON_NAME] integration" at bounding box center [660, 83] width 270 height 12
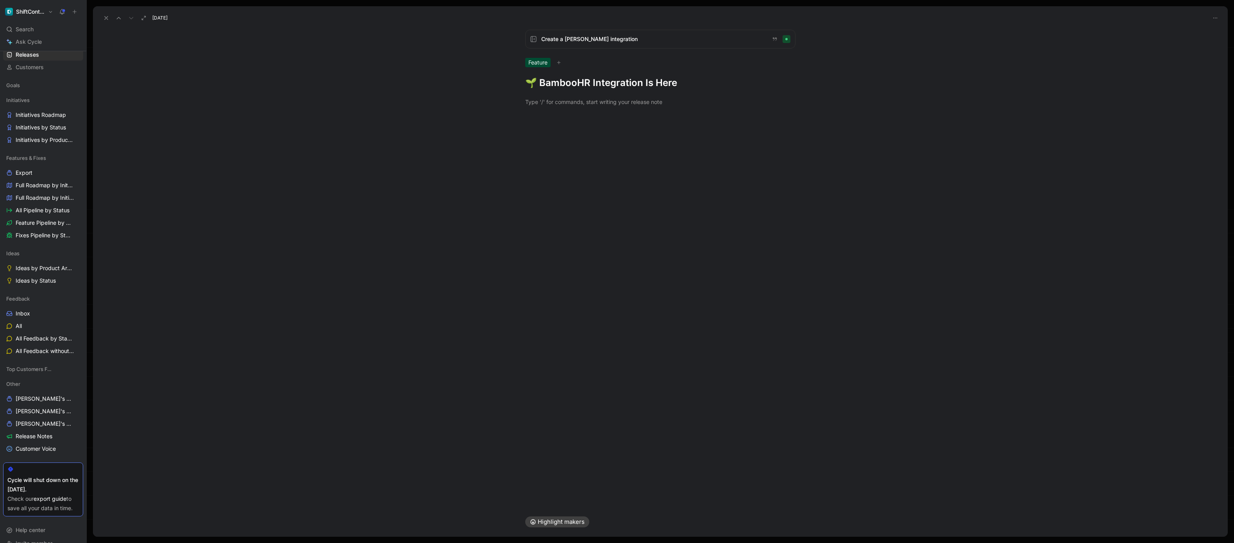
click at [566, 84] on h1 "🌱 BambooHR Integration Is Here" at bounding box center [660, 83] width 270 height 12
click at [566, 84] on h1 "🌱 BamboDoHR Integration Is Here" at bounding box center [660, 83] width 270 height 12
click at [611, 104] on div at bounding box center [660, 102] width 270 height 8
click at [556, 82] on h1 "🌱 [PERSON_NAME] Integration Is Here" at bounding box center [660, 83] width 270 height 12
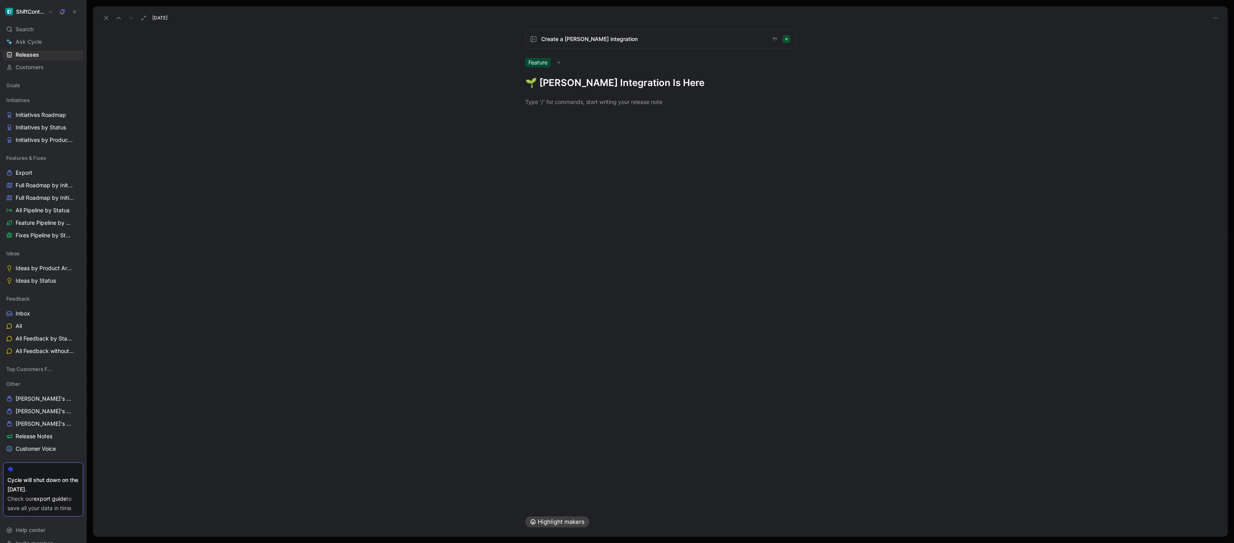
click at [547, 127] on div "Create a [PERSON_NAME] integration Feature 🌱 [PERSON_NAME] Integration Is Here" at bounding box center [660, 264] width 1135 height 483
click at [550, 98] on div at bounding box center [660, 102] width 270 height 8
click at [626, 111] on div at bounding box center [660, 101] width 1135 height 25
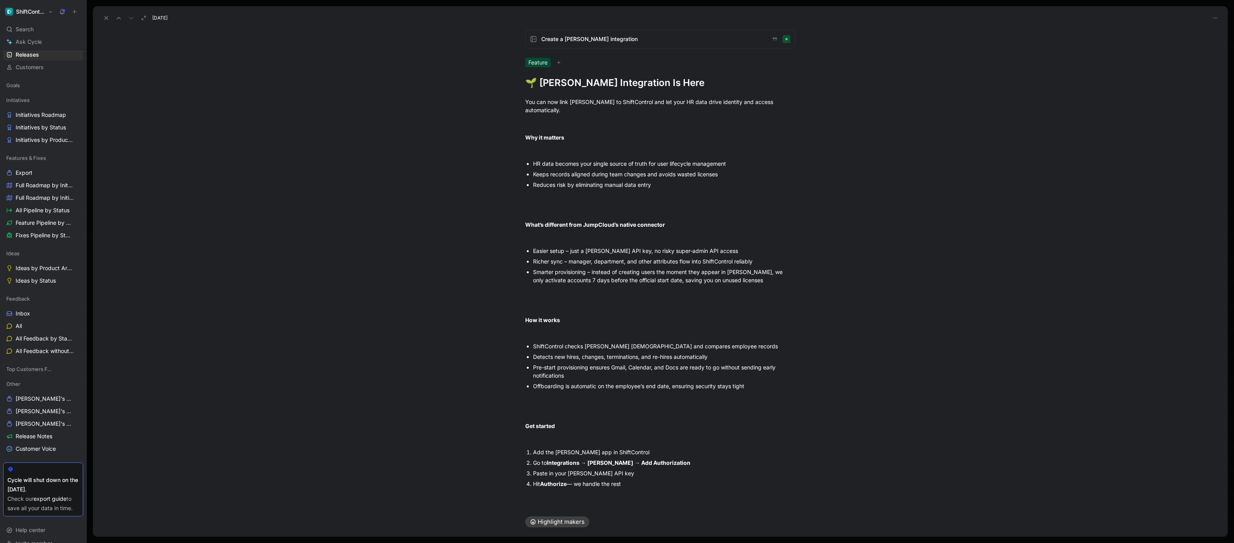
scroll to position [14, 0]
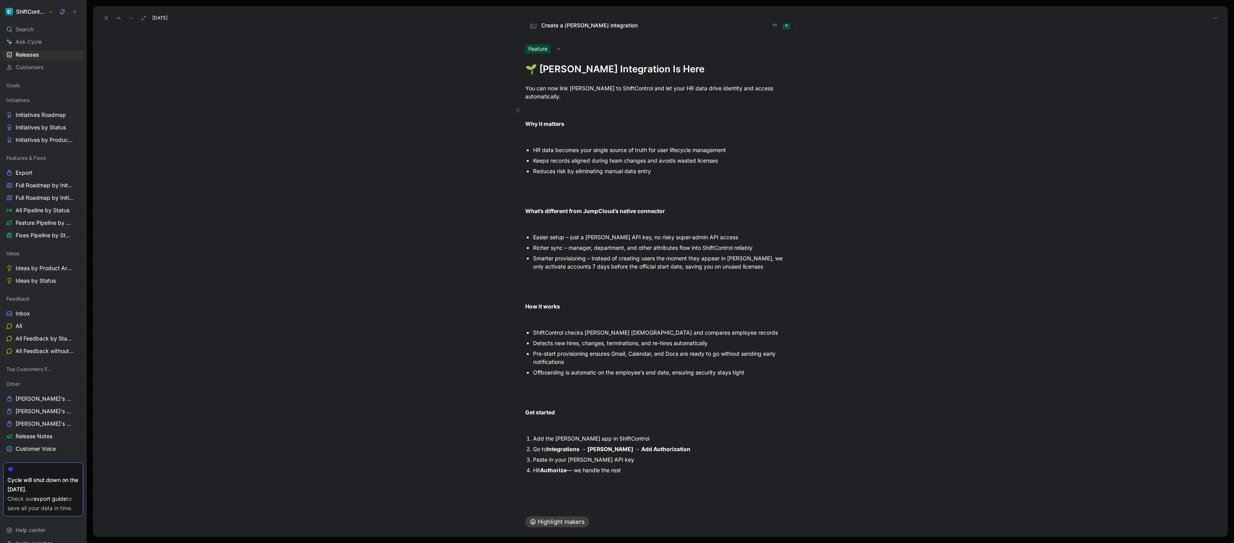
click at [621, 120] on div "Why it matters" at bounding box center [660, 124] width 270 height 8
click at [619, 106] on div at bounding box center [660, 110] width 270 height 8
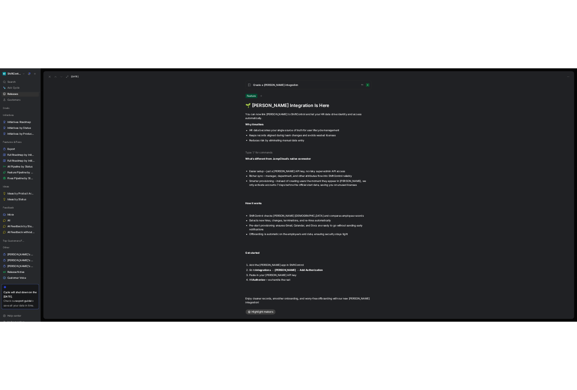
scroll to position [0, 0]
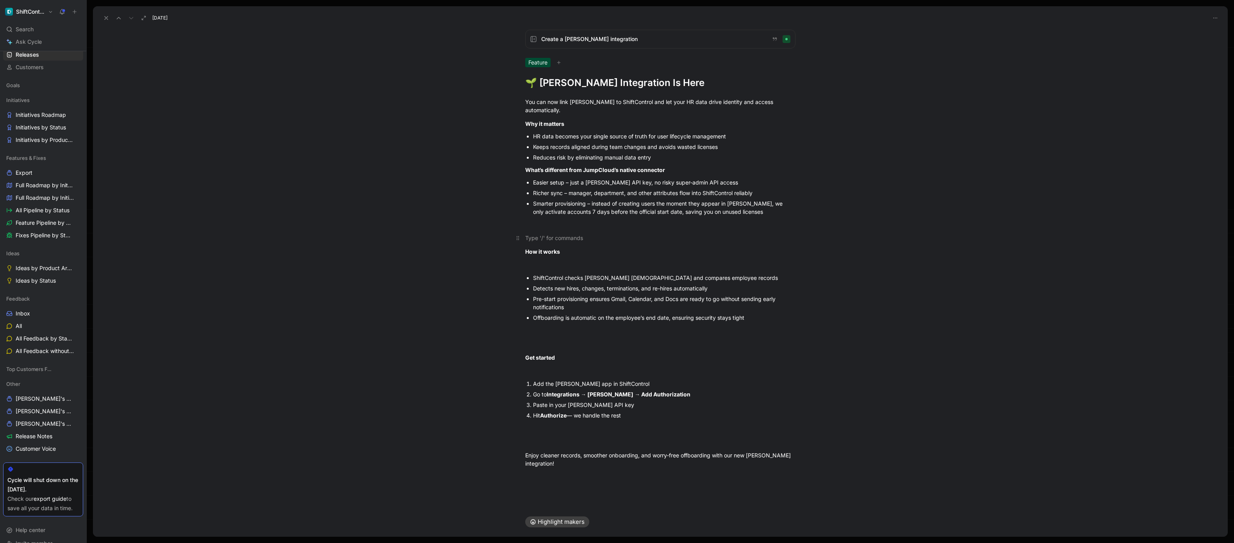
click at [536, 234] on div at bounding box center [660, 238] width 270 height 8
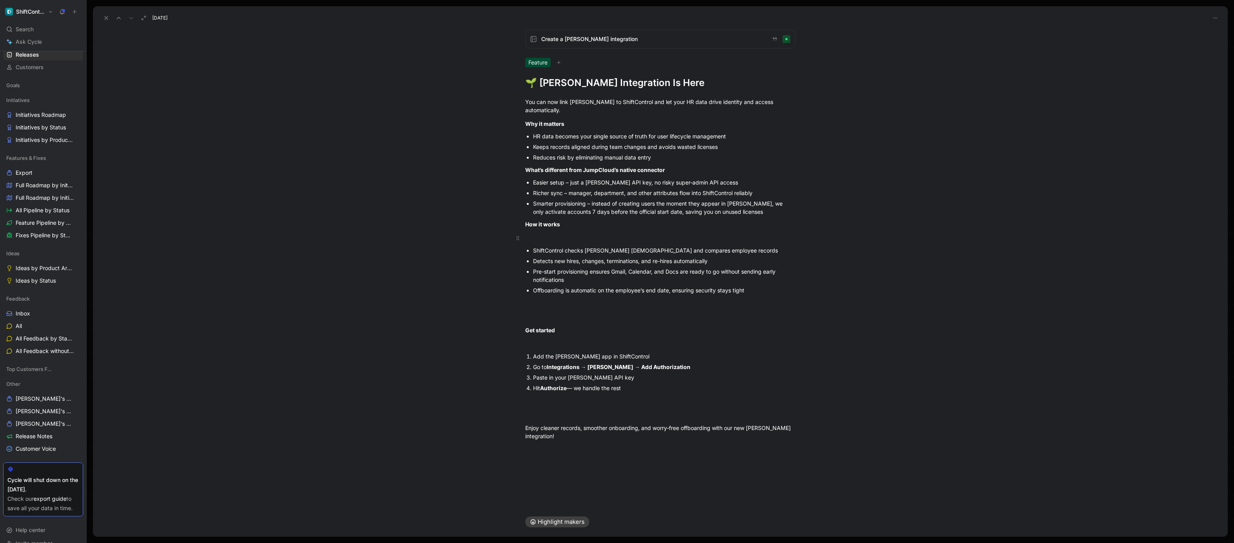
click at [536, 234] on div at bounding box center [660, 238] width 270 height 8
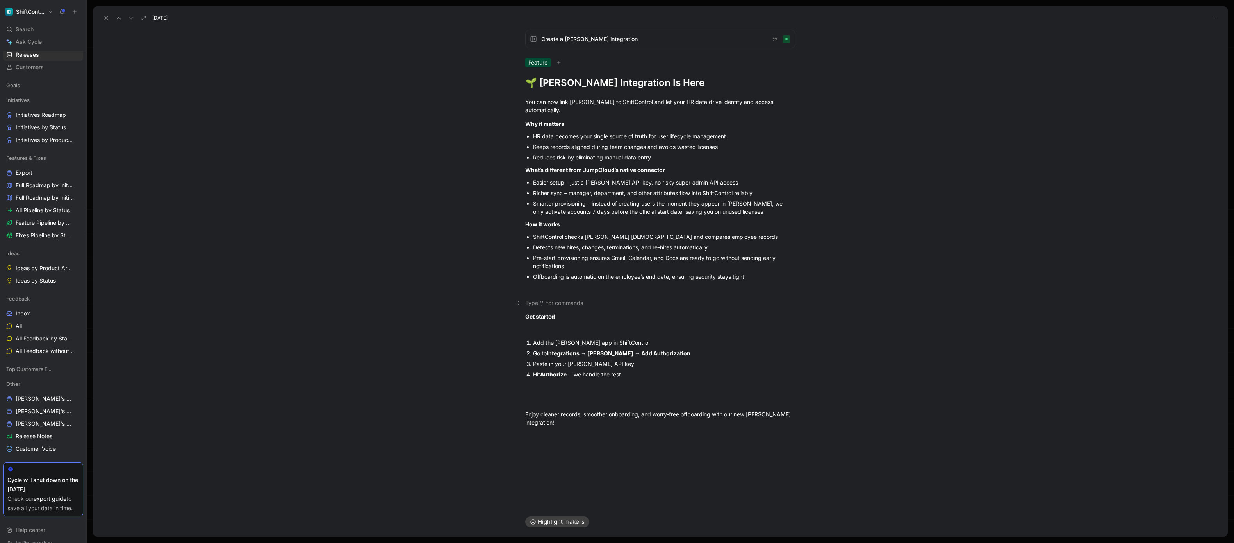
click at [525, 298] on div at bounding box center [660, 302] width 270 height 8
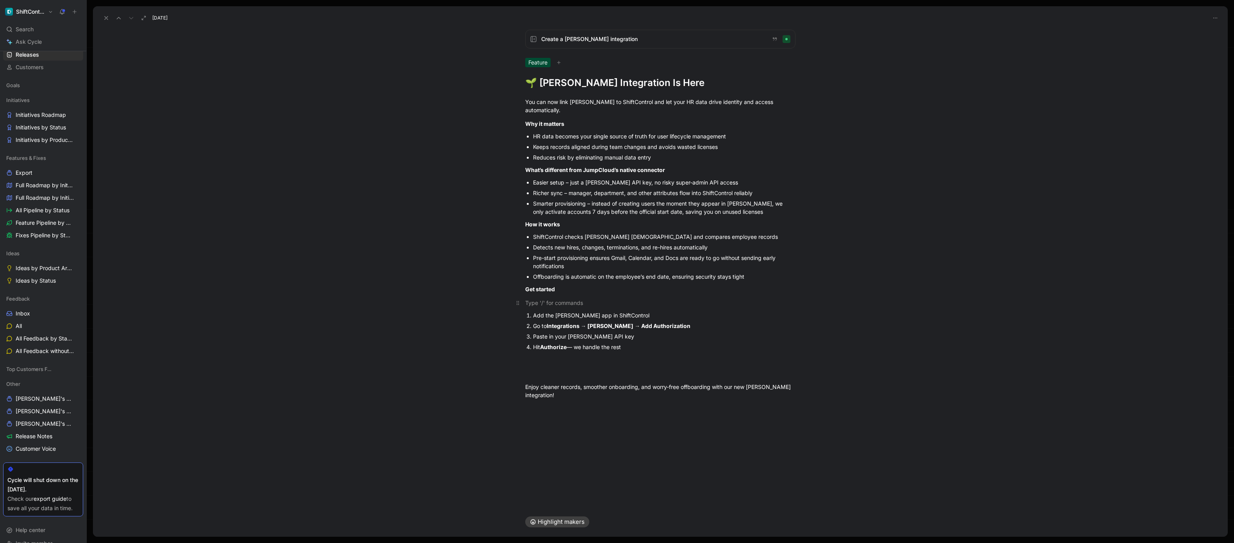
click at [540, 298] on div at bounding box center [660, 302] width 270 height 8
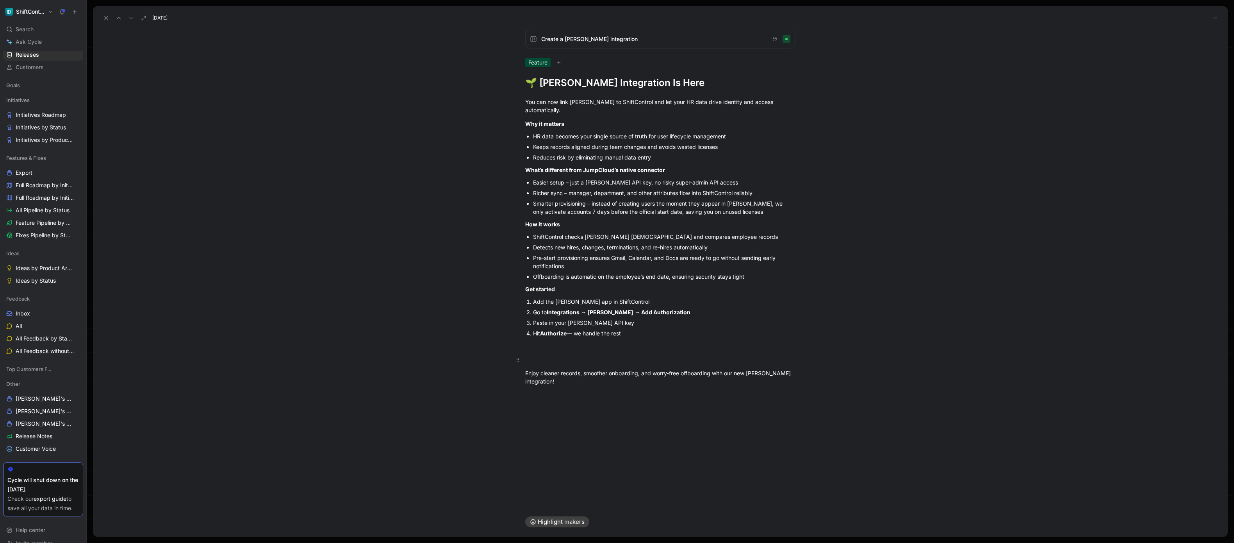
click at [531, 355] on div at bounding box center [660, 359] width 270 height 8
click at [664, 362] on div "Create a [PERSON_NAME] integration Feature 🌱 [PERSON_NAME] Integration Is Here …" at bounding box center [660, 264] width 1135 height 483
click at [602, 232] on div "ShiftControl checks [PERSON_NAME] [DEMOGRAPHIC_DATA] and compares employee reco…" at bounding box center [664, 236] width 262 height 8
click at [596, 232] on div "ShiftControl checks [PERSON_NAME] periodically and compares employee records" at bounding box center [664, 236] width 262 height 8
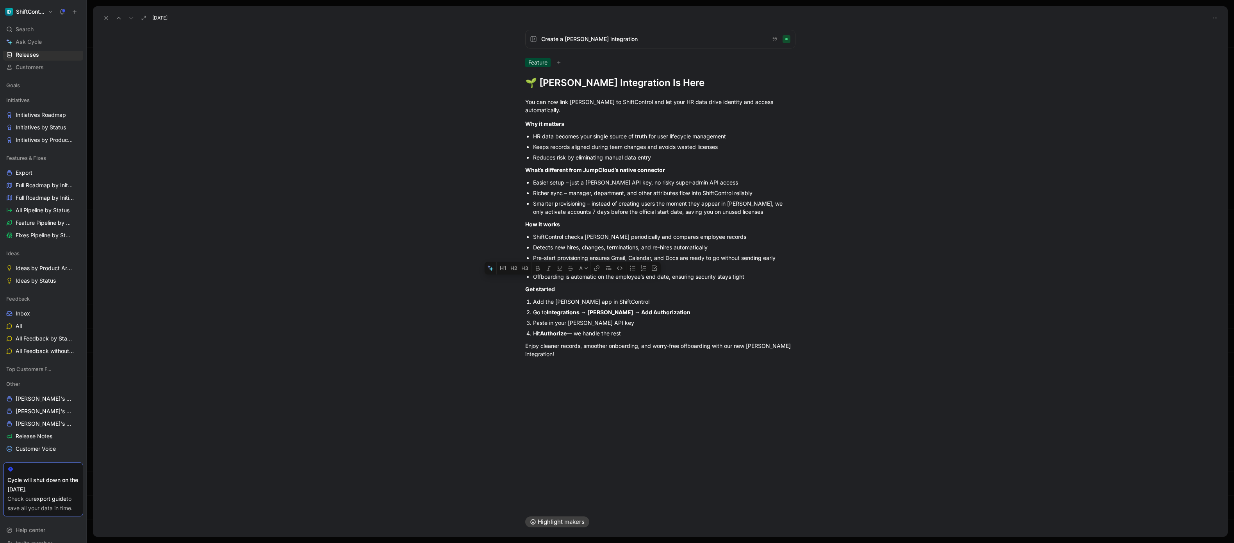
drag, startPoint x: 628, startPoint y: 326, endPoint x: 500, endPoint y: 284, distance: 135.1
click at [500, 284] on div "You can now link [PERSON_NAME] to ShiftControl and let your HR data drive ident…" at bounding box center [660, 227] width 1135 height 277
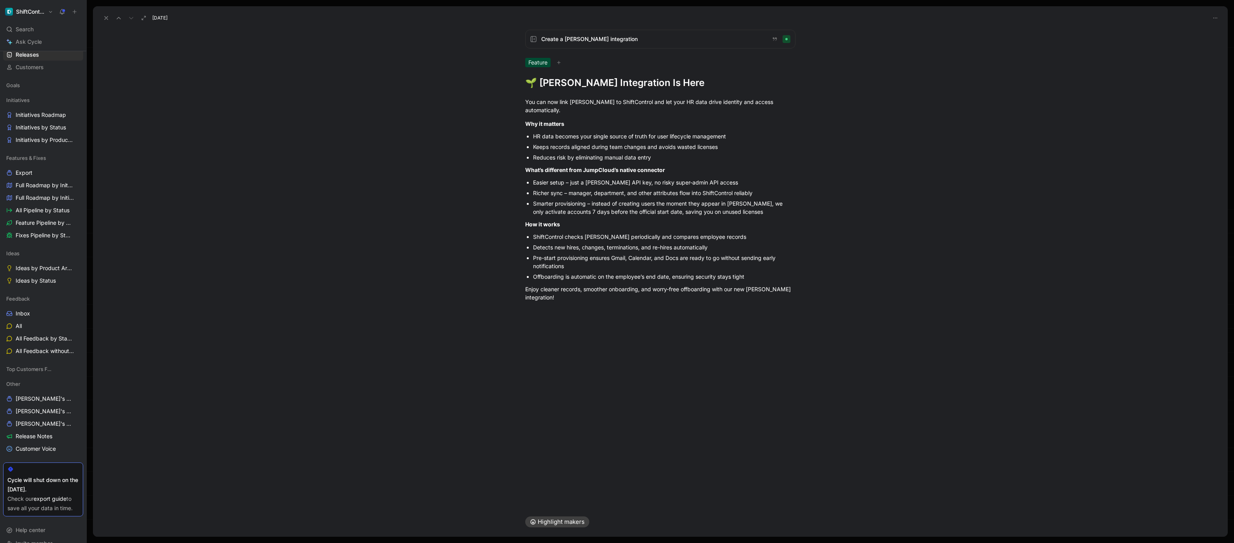
click at [104, 18] on icon at bounding box center [106, 18] width 6 height 6
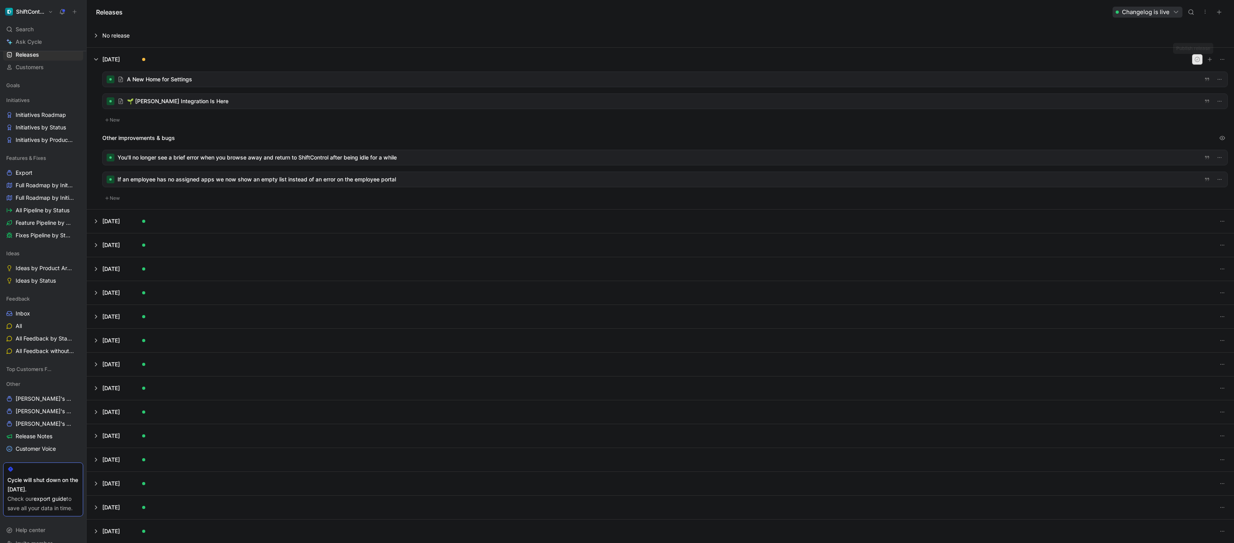
click at [1196, 57] on button "button" at bounding box center [1197, 59] width 11 height 11
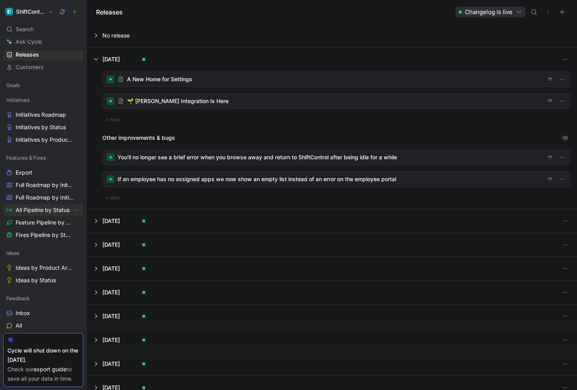
click at [41, 211] on span "All Pipeline by Status" at bounding box center [43, 210] width 54 height 8
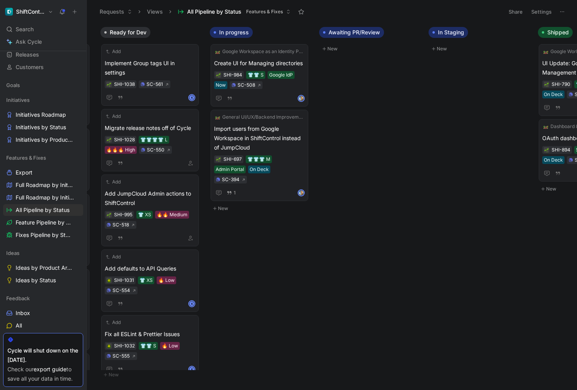
scroll to position [0, 616]
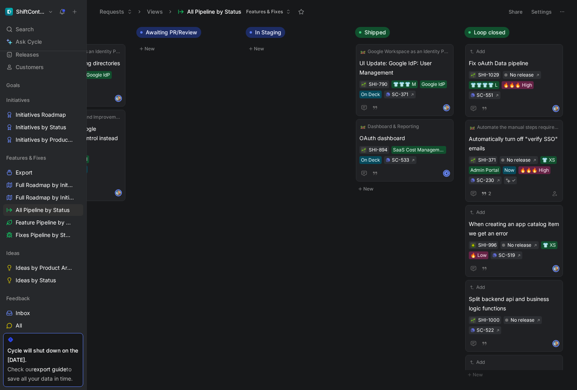
click at [124, 296] on div "Inbox New To do New Blocked SCIM Bridge - Workato Create a SCIM Bridge in Worka…" at bounding box center [332, 206] width 490 height 367
